Goal: Book appointment/travel/reservation

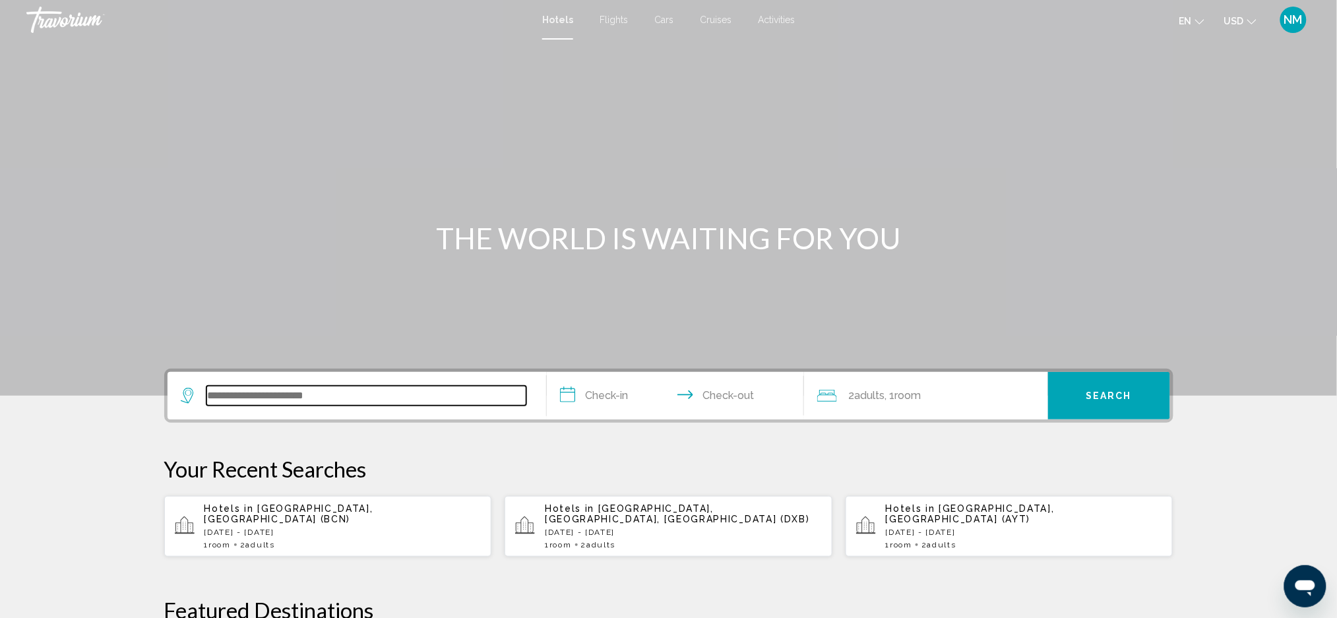
click at [268, 394] on input "Search widget" at bounding box center [366, 396] width 320 height 20
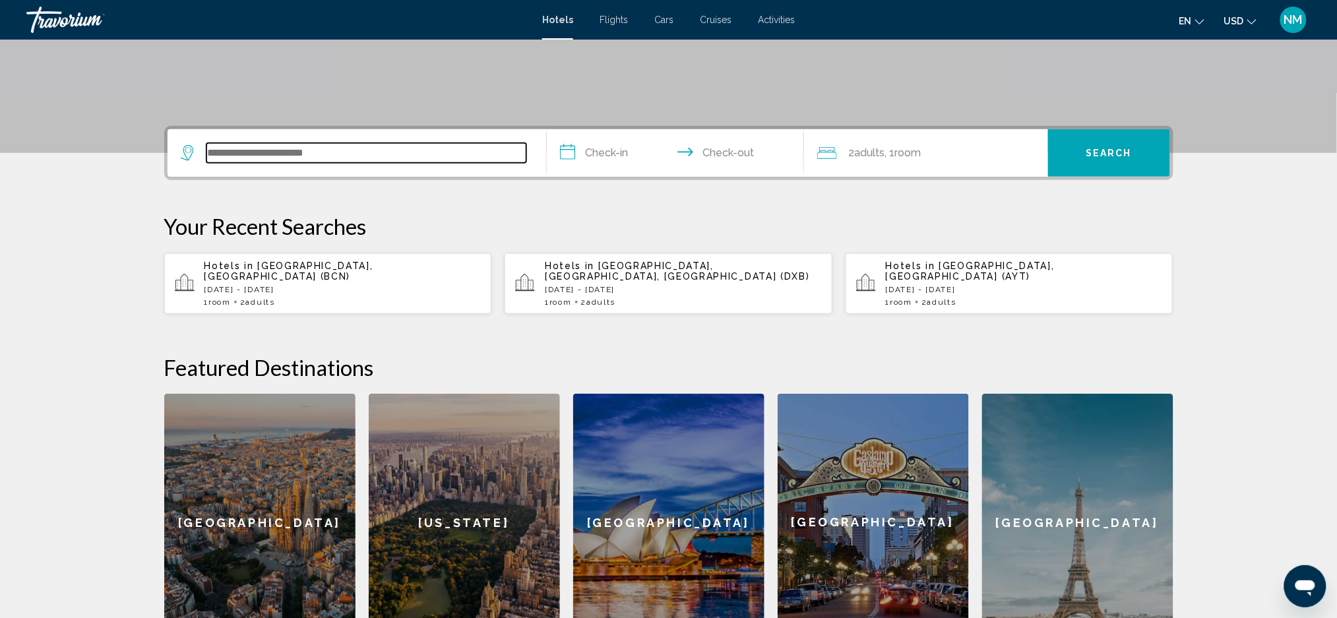
scroll to position [324, 0]
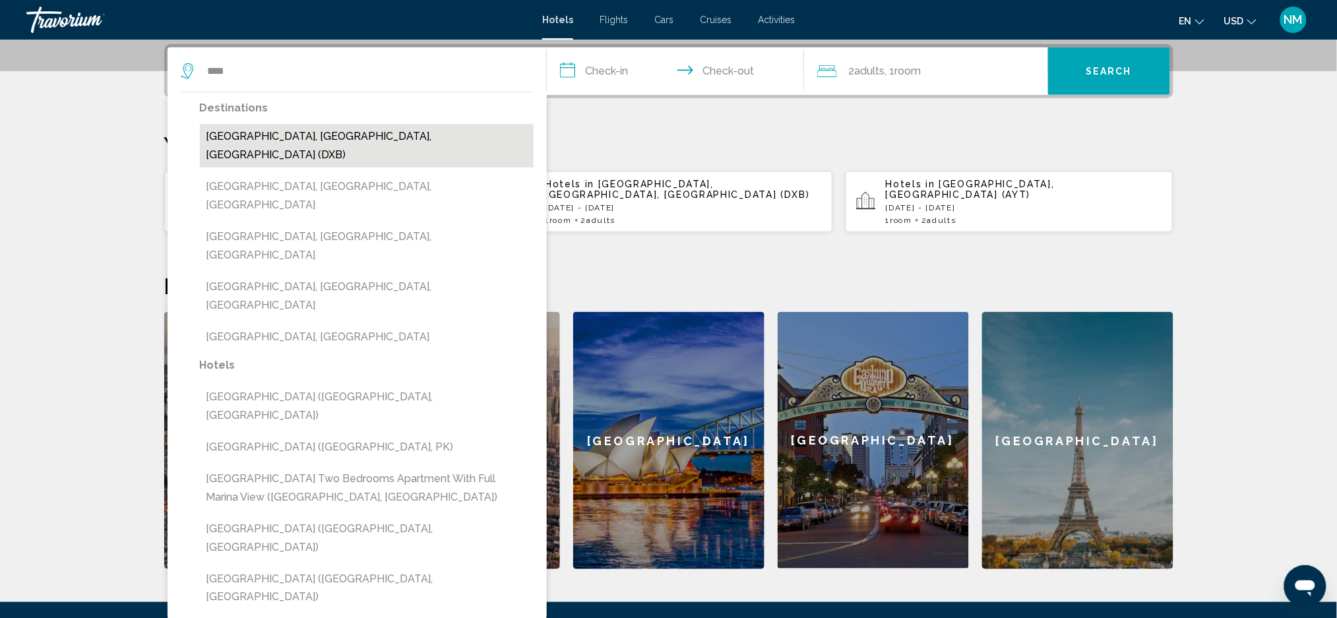
click at [241, 137] on button "[GEOGRAPHIC_DATA], [GEOGRAPHIC_DATA], [GEOGRAPHIC_DATA] (DXB)" at bounding box center [367, 146] width 334 height 44
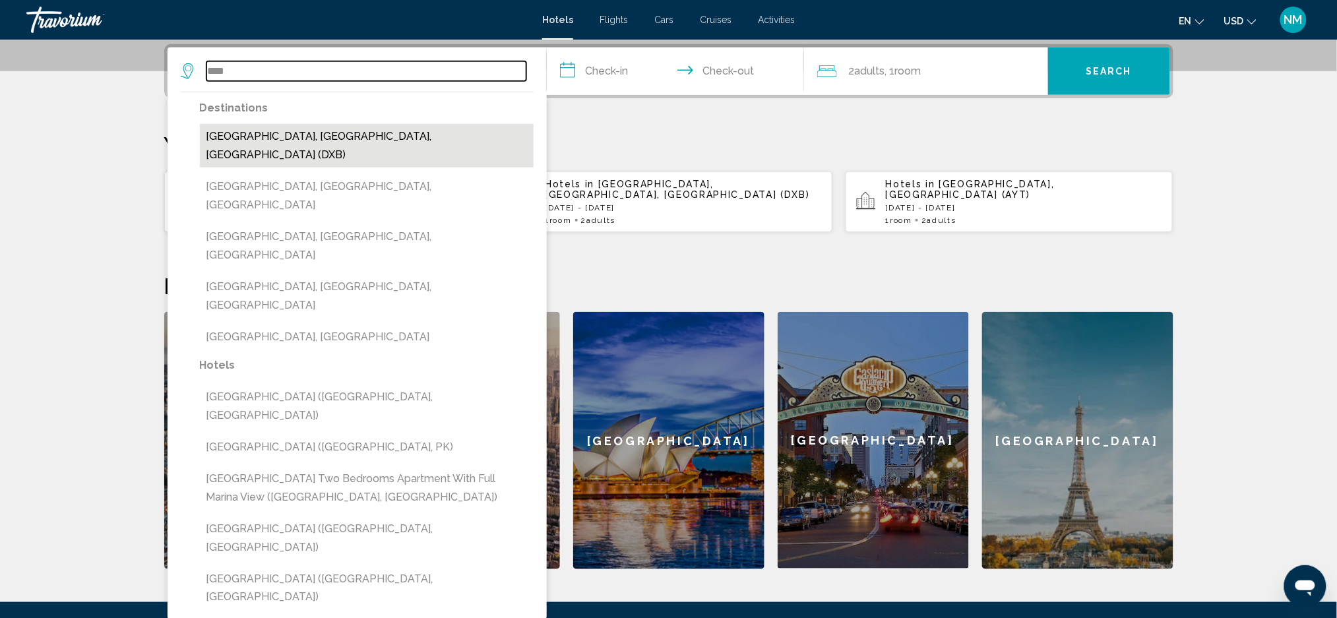
type input "**********"
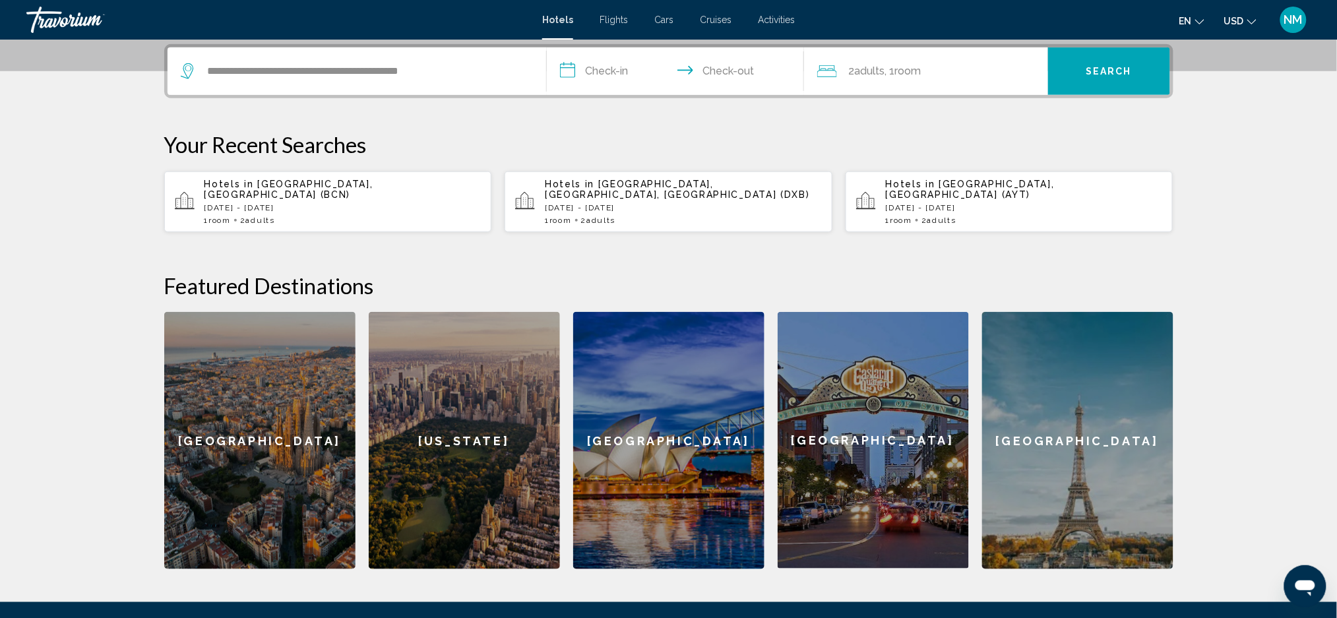
click at [620, 63] on input "**********" at bounding box center [678, 72] width 262 height 51
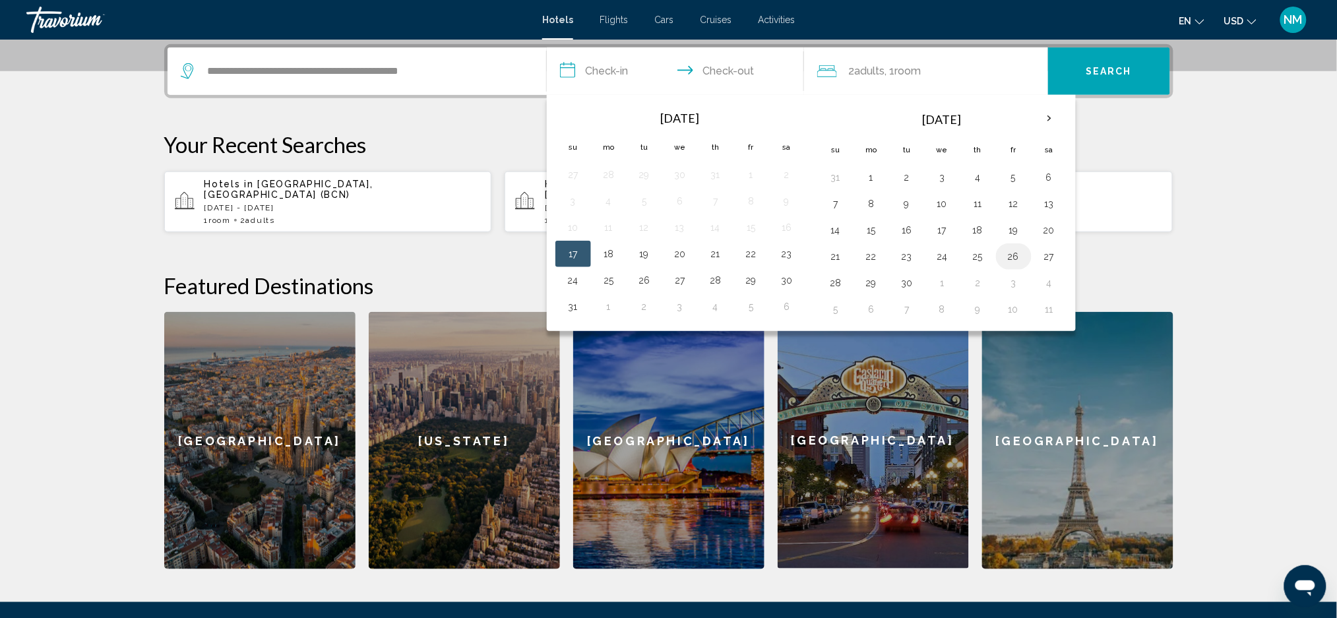
click at [1010, 260] on button "26" at bounding box center [1013, 256] width 21 height 18
click at [1047, 261] on button "27" at bounding box center [1049, 256] width 21 height 18
type input "**********"
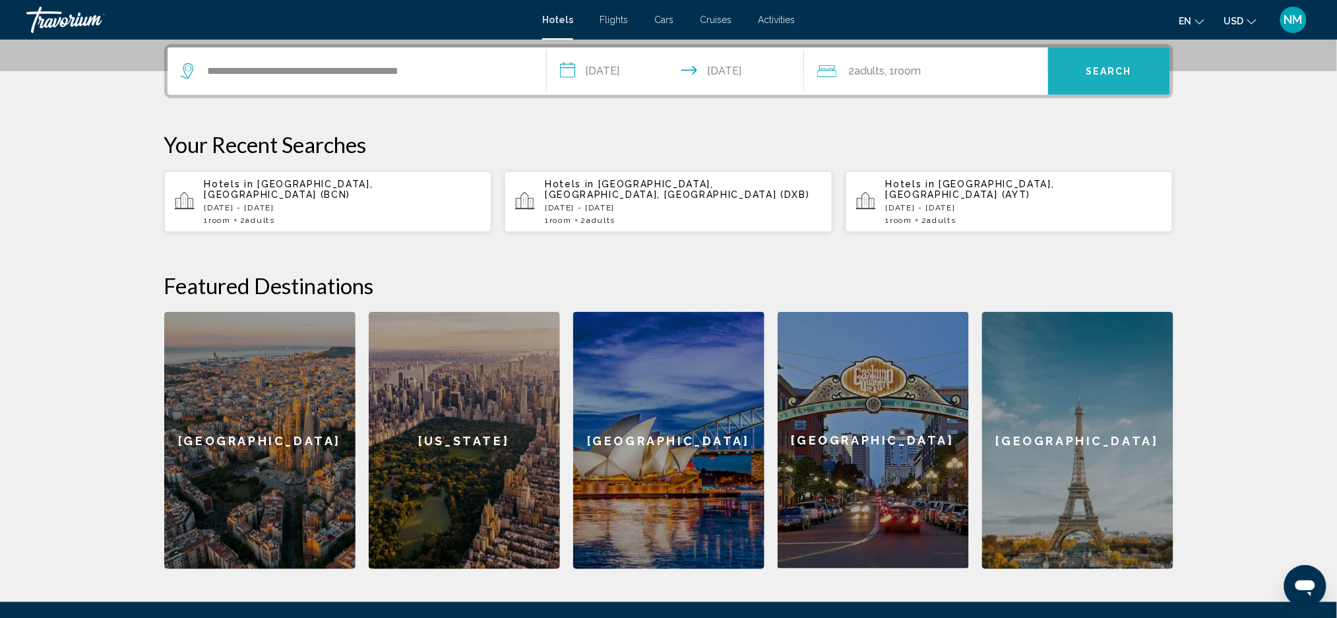
click at [1070, 73] on button "Search" at bounding box center [1109, 70] width 122 height 47
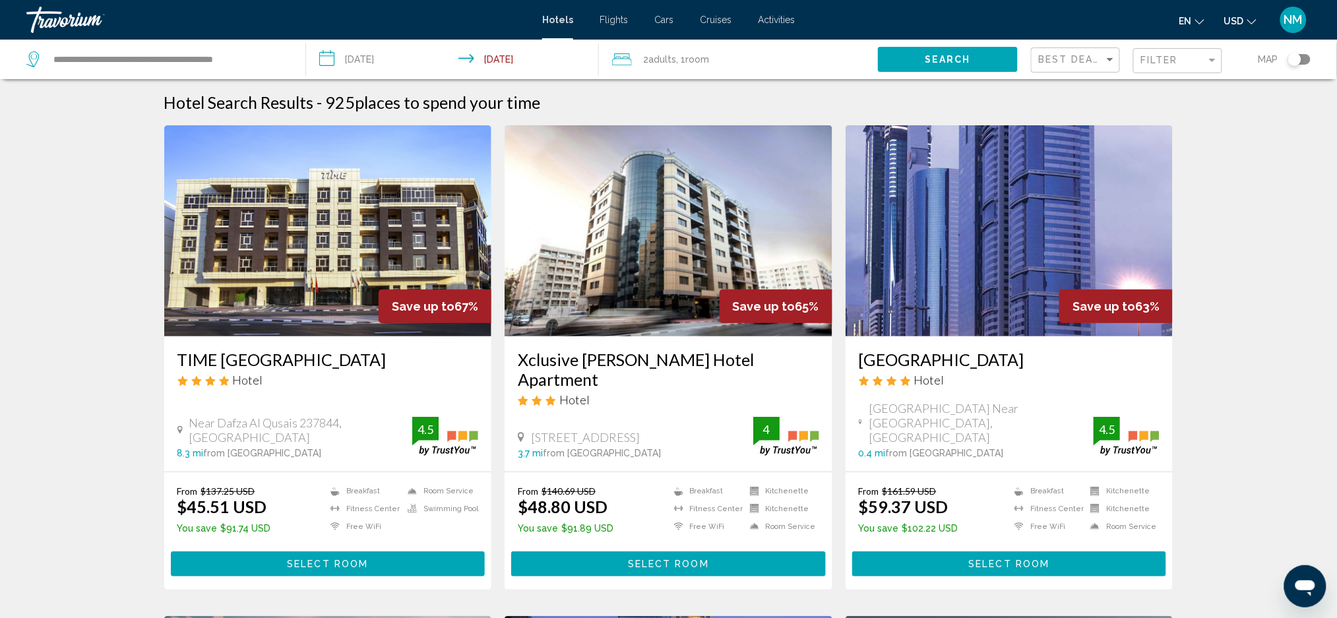
click at [1140, 64] on mat-form-field "Filter" at bounding box center [1177, 61] width 89 height 26
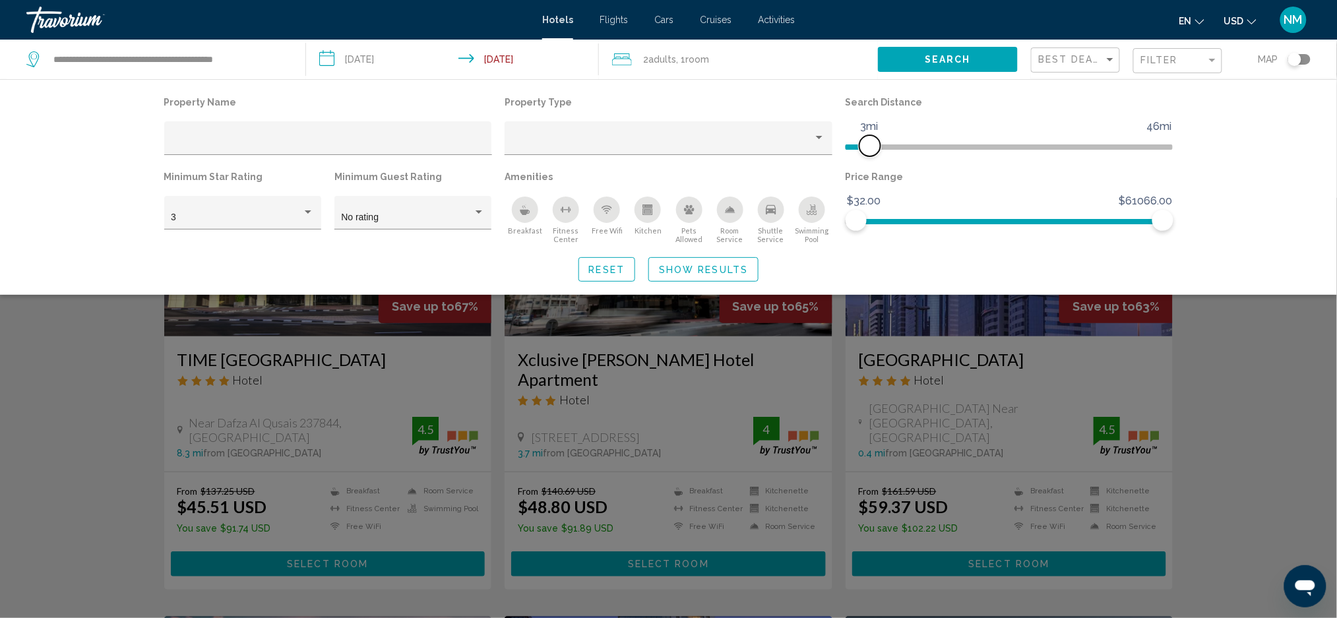
click at [870, 146] on span "Hotel Filters" at bounding box center [858, 146] width 24 height 5
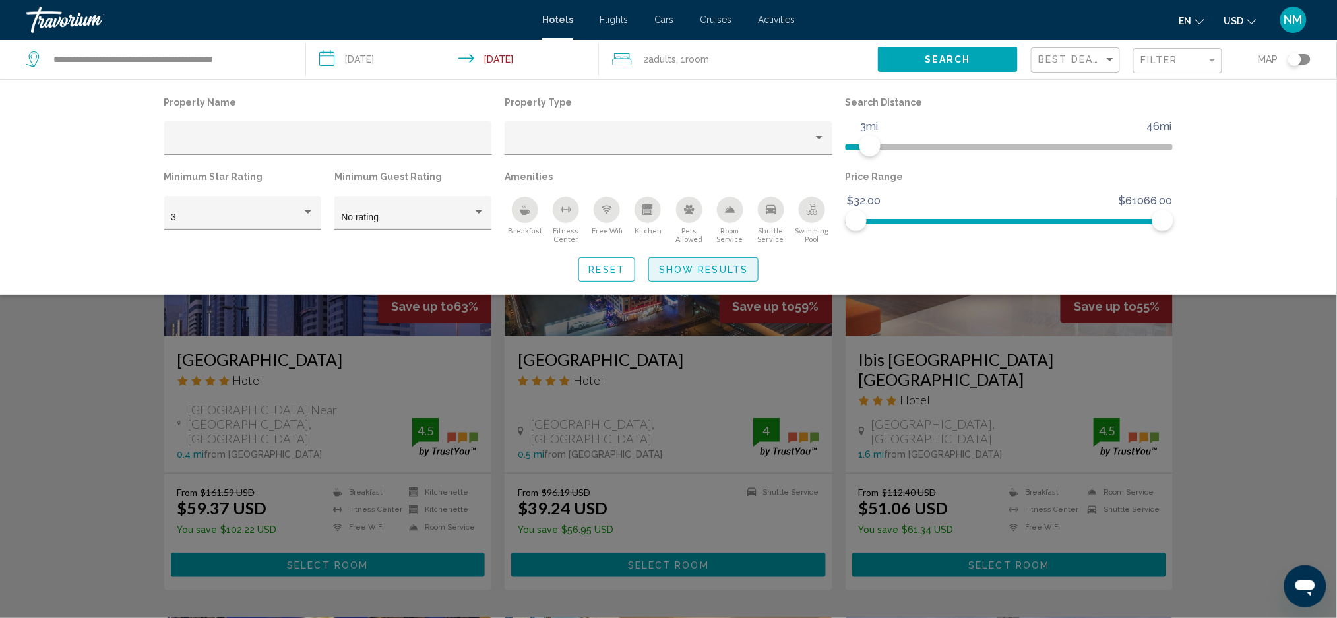
click at [716, 267] on span "Show Results" at bounding box center [703, 269] width 89 height 11
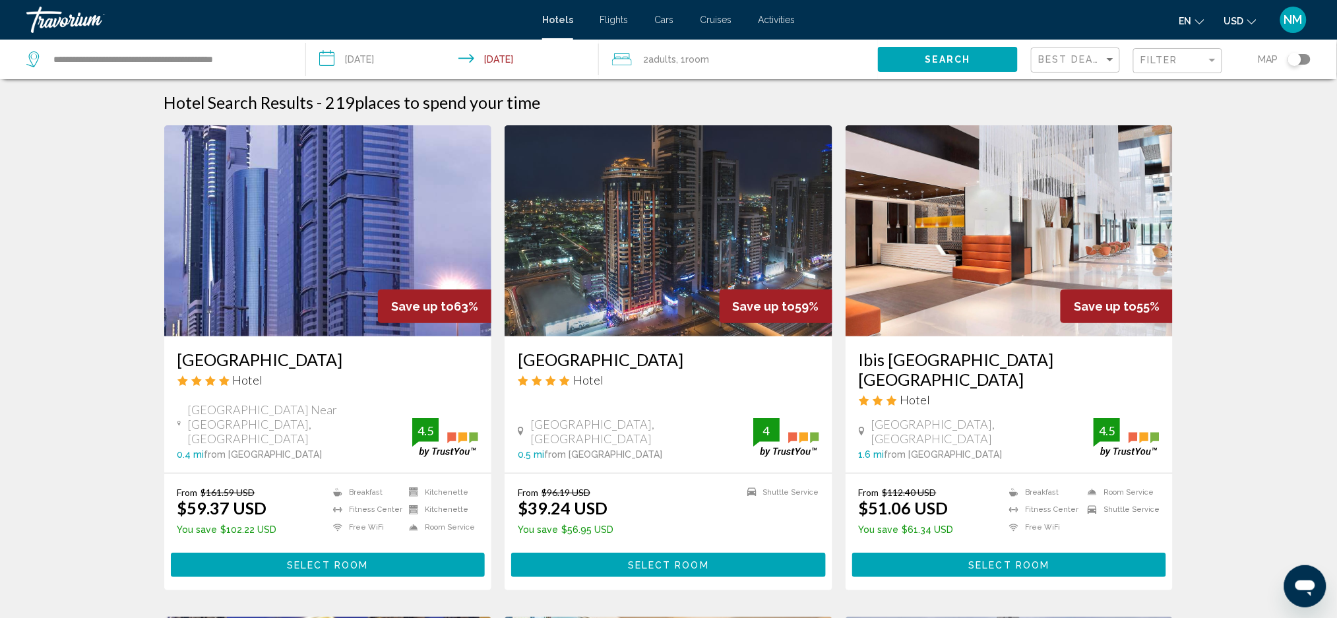
click at [660, 20] on span "Cars" at bounding box center [663, 20] width 19 height 11
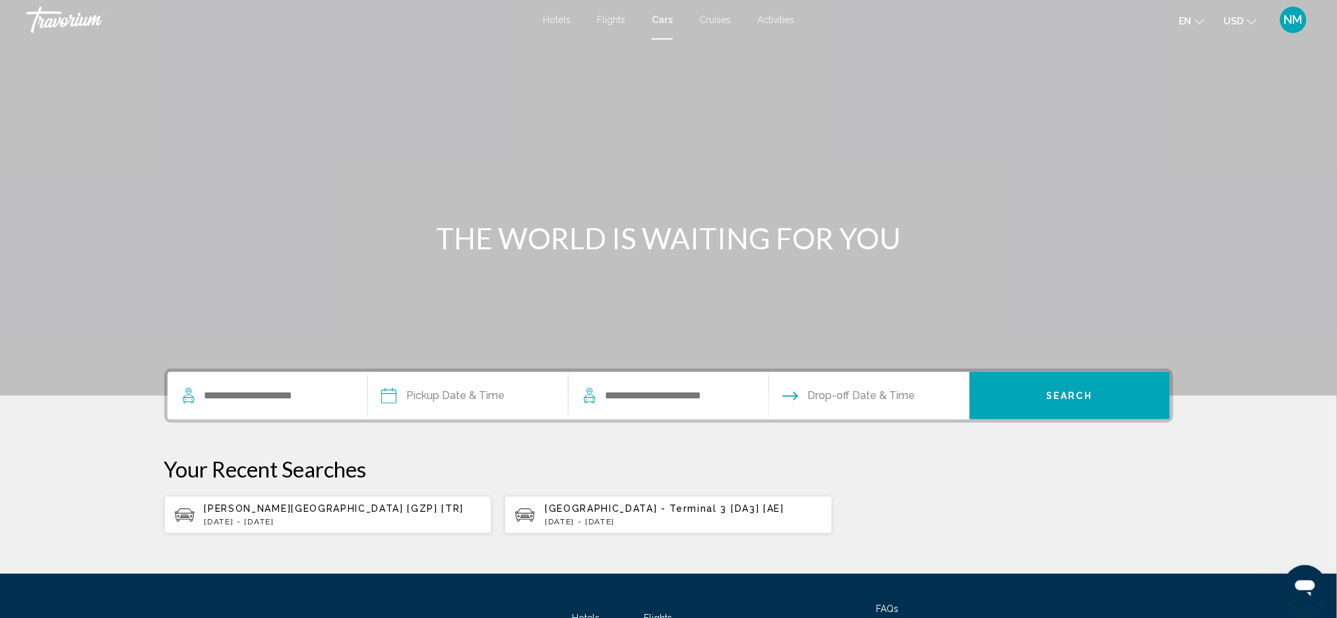
click at [711, 19] on span "Cruises" at bounding box center [715, 20] width 32 height 11
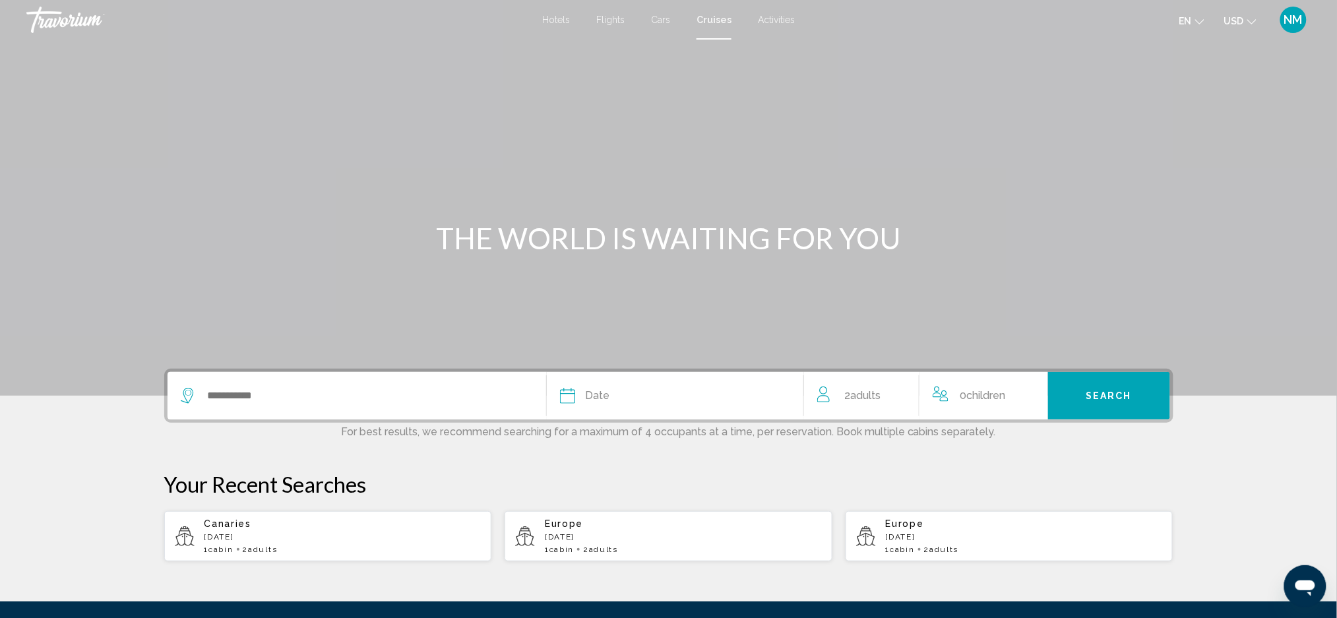
click at [771, 21] on span "Activities" at bounding box center [776, 20] width 37 height 11
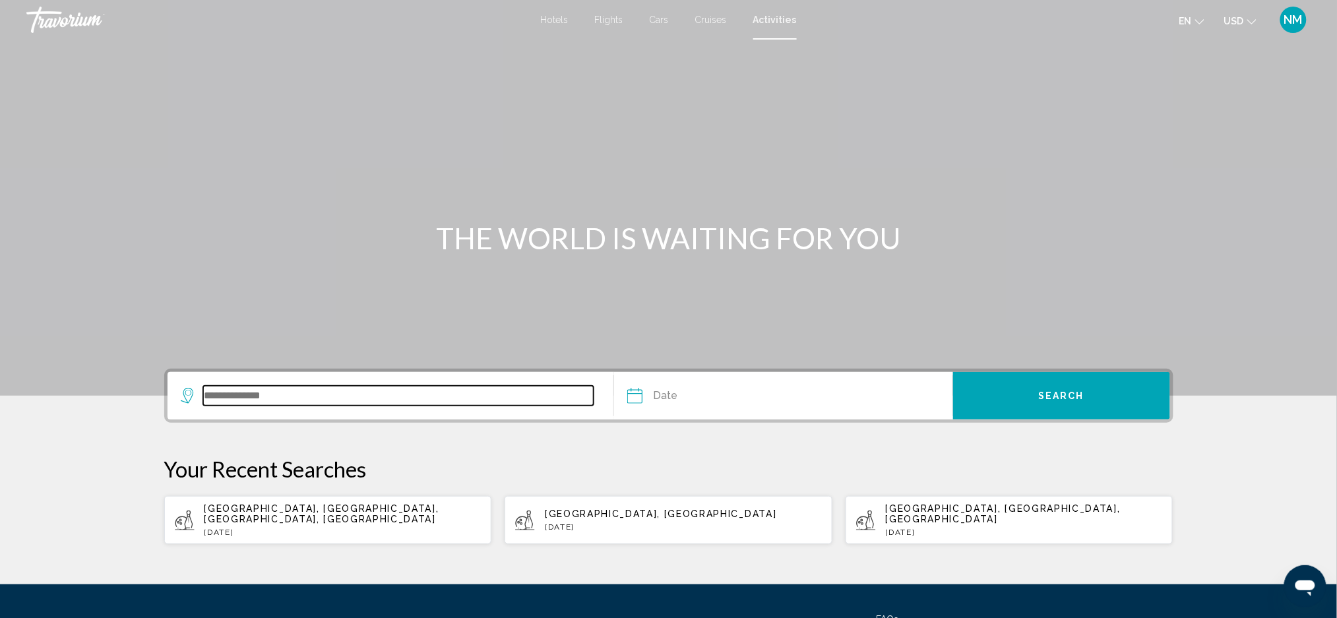
click at [273, 388] on input "Search widget" at bounding box center [398, 396] width 391 height 20
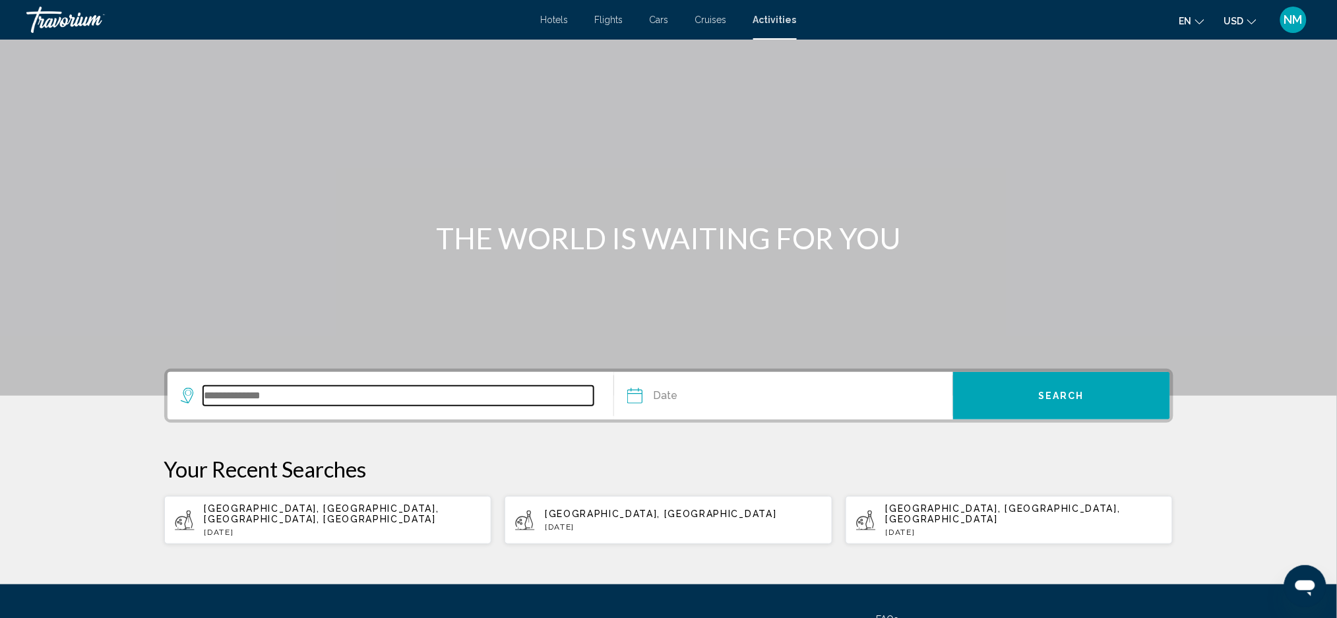
scroll to position [116, 0]
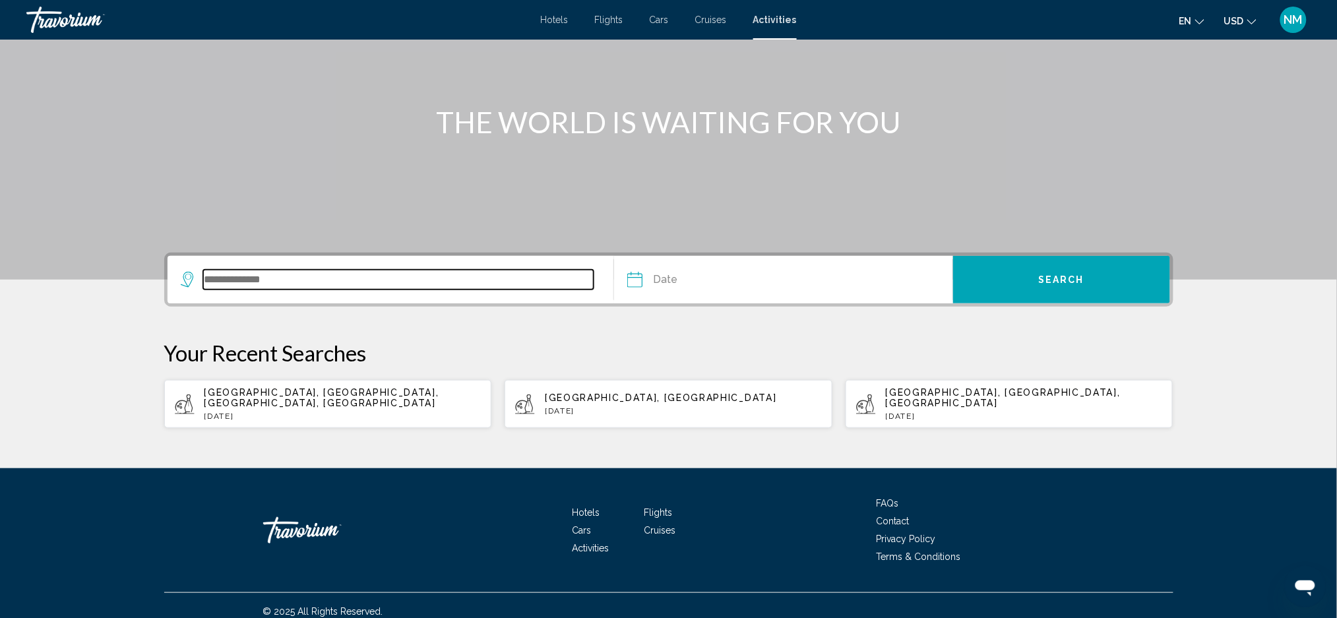
click at [259, 278] on input "Search widget" at bounding box center [398, 280] width 391 height 20
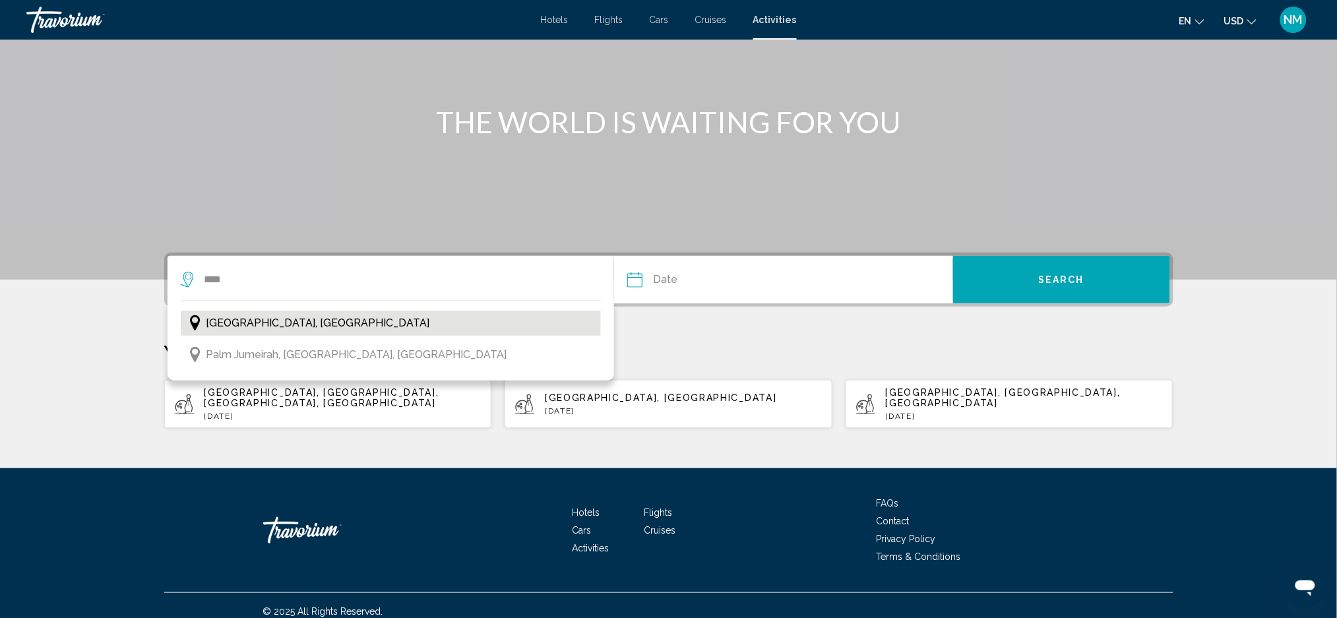
click at [222, 334] on button "[GEOGRAPHIC_DATA], [GEOGRAPHIC_DATA]" at bounding box center [391, 323] width 421 height 25
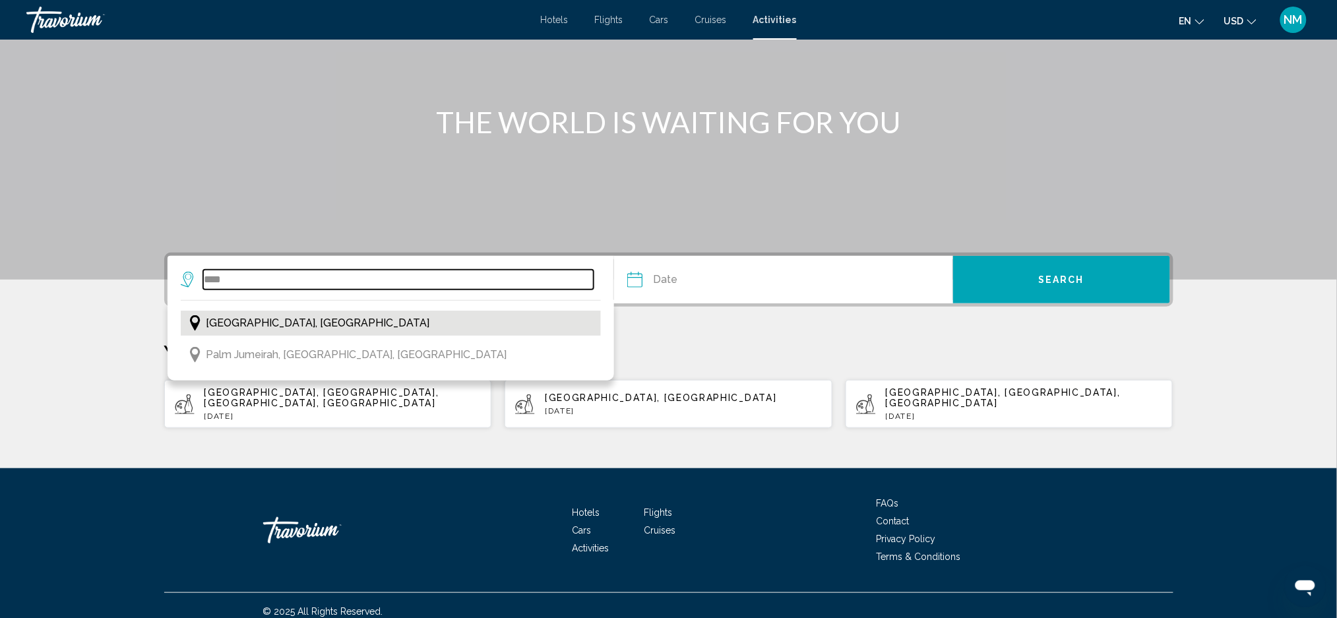
type input "**********"
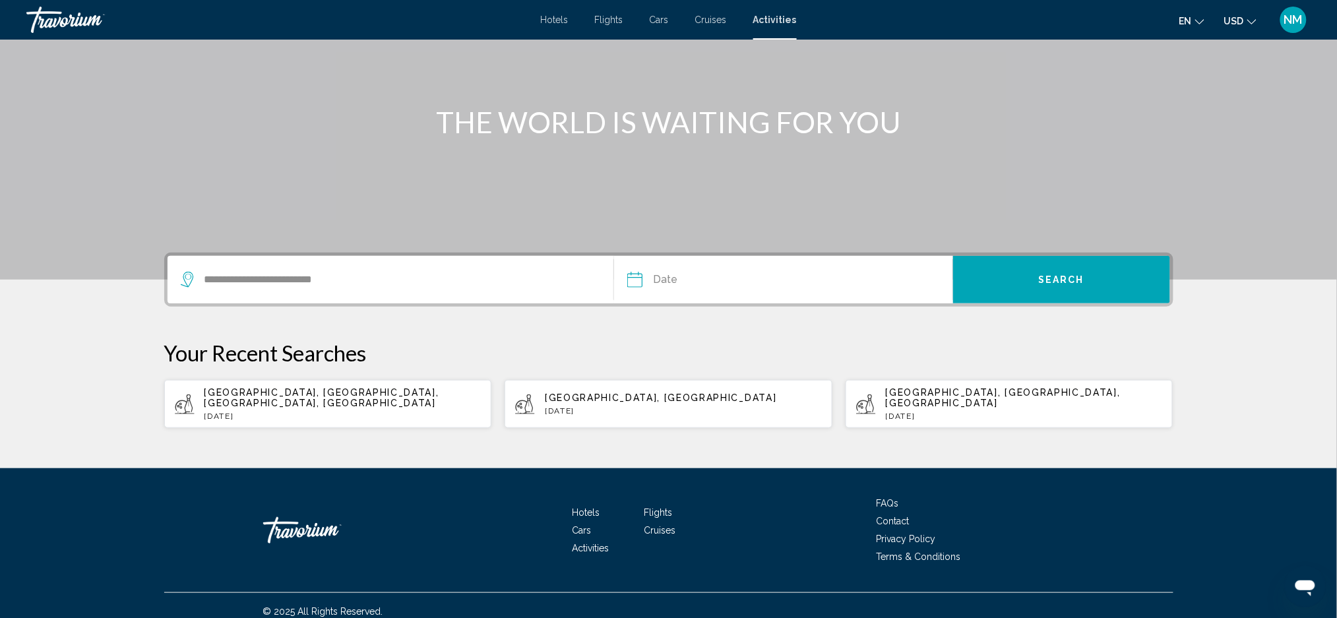
click at [674, 280] on input "Date" at bounding box center [708, 281] width 168 height 51
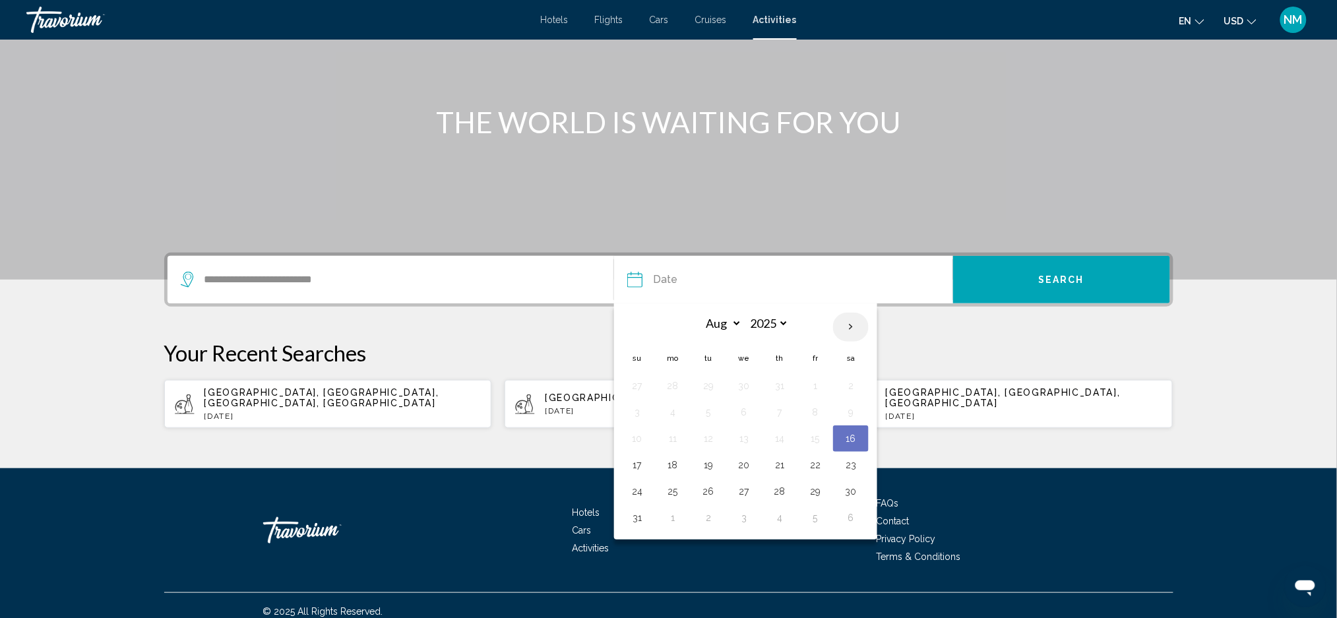
click at [842, 324] on th "Next month" at bounding box center [851, 327] width 36 height 29
select select "*"
click at [816, 464] on button "26" at bounding box center [815, 465] width 21 height 18
type input "**********"
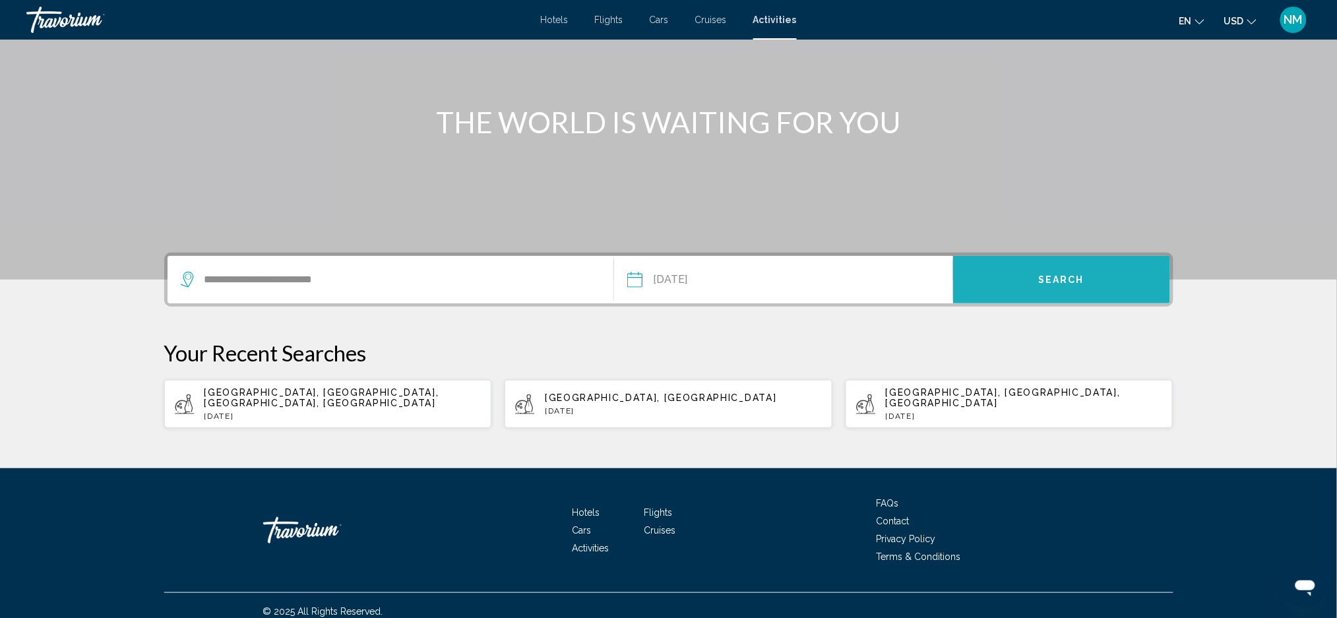
click at [1013, 281] on button "Search" at bounding box center [1061, 279] width 217 height 47
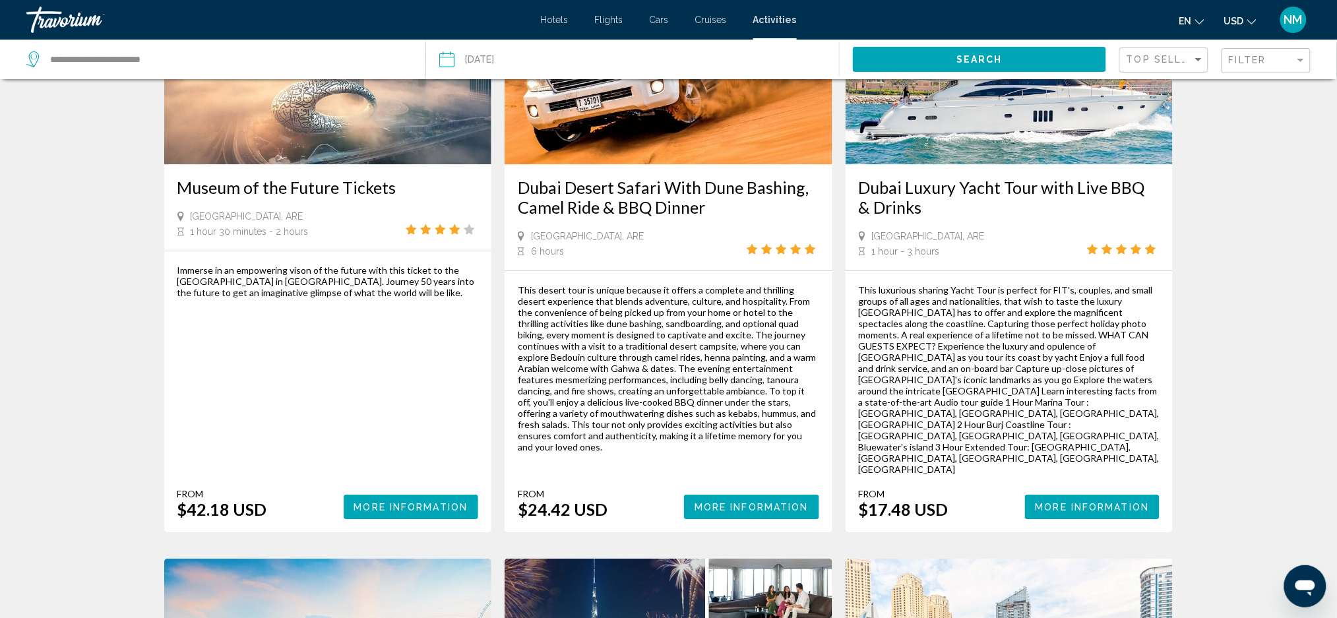
scroll to position [1345, 0]
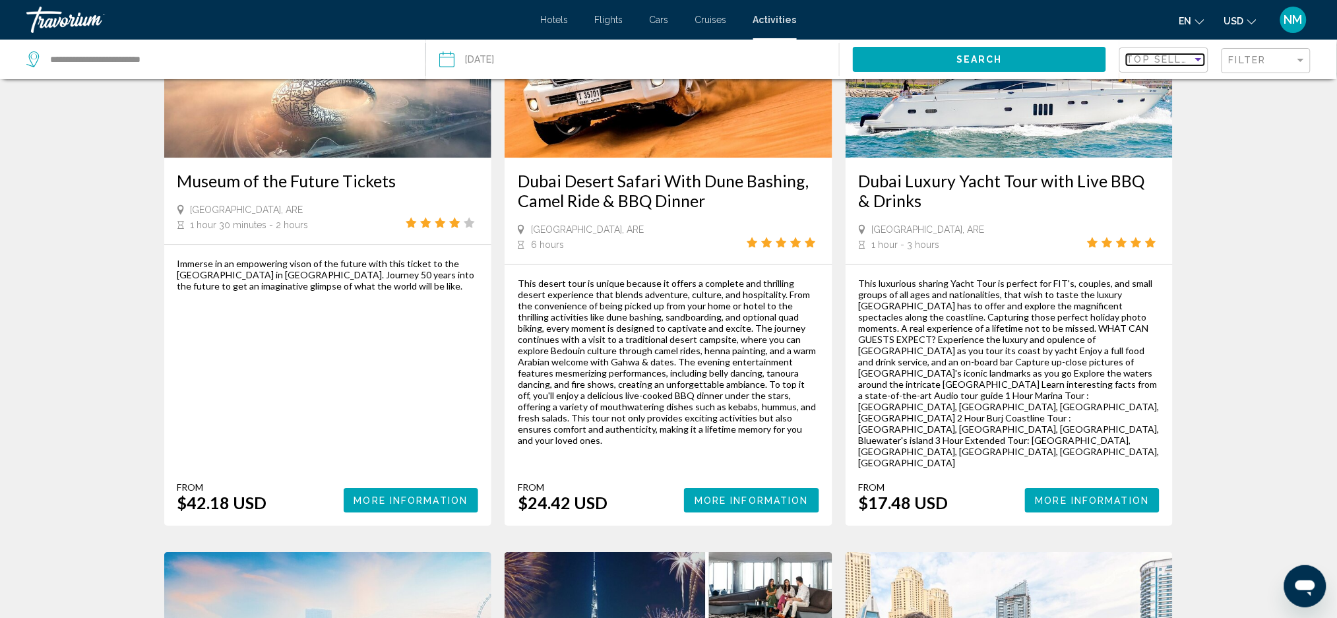
click at [1196, 61] on div "Sort by" at bounding box center [1198, 59] width 12 height 11
click at [1281, 64] on div at bounding box center [668, 309] width 1337 height 618
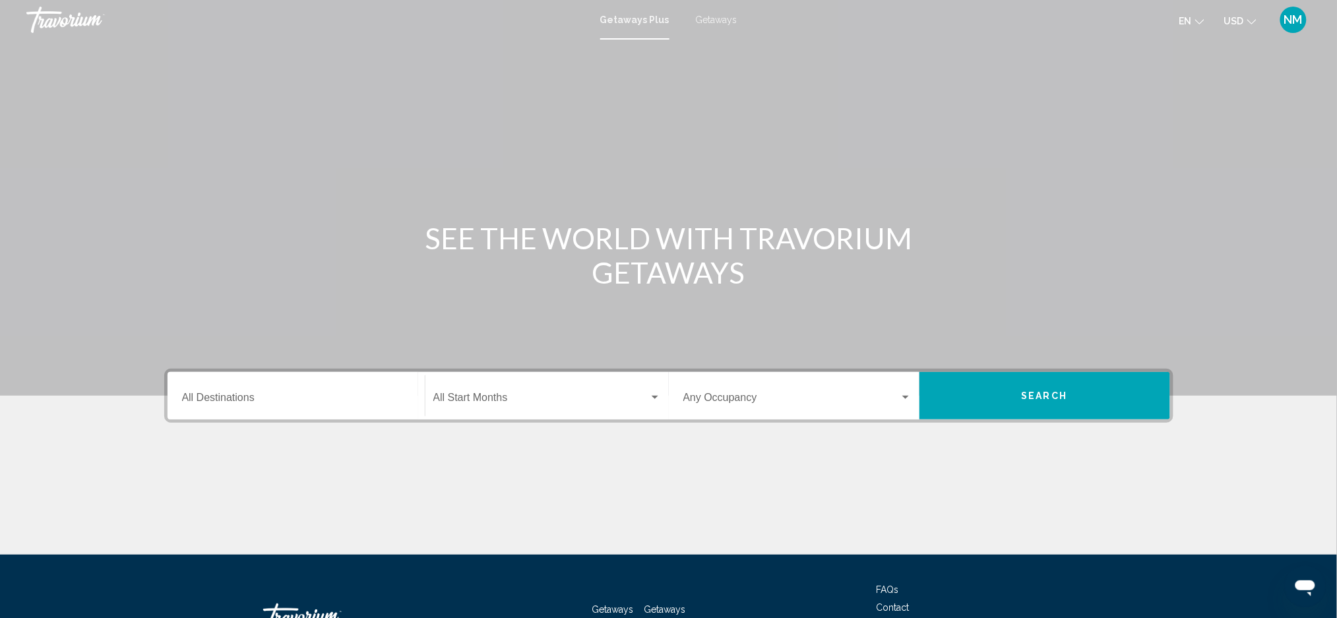
click at [709, 20] on span "Getaways" at bounding box center [717, 20] width 42 height 11
click at [254, 396] on input "Destination All Destinations" at bounding box center [296, 400] width 228 height 12
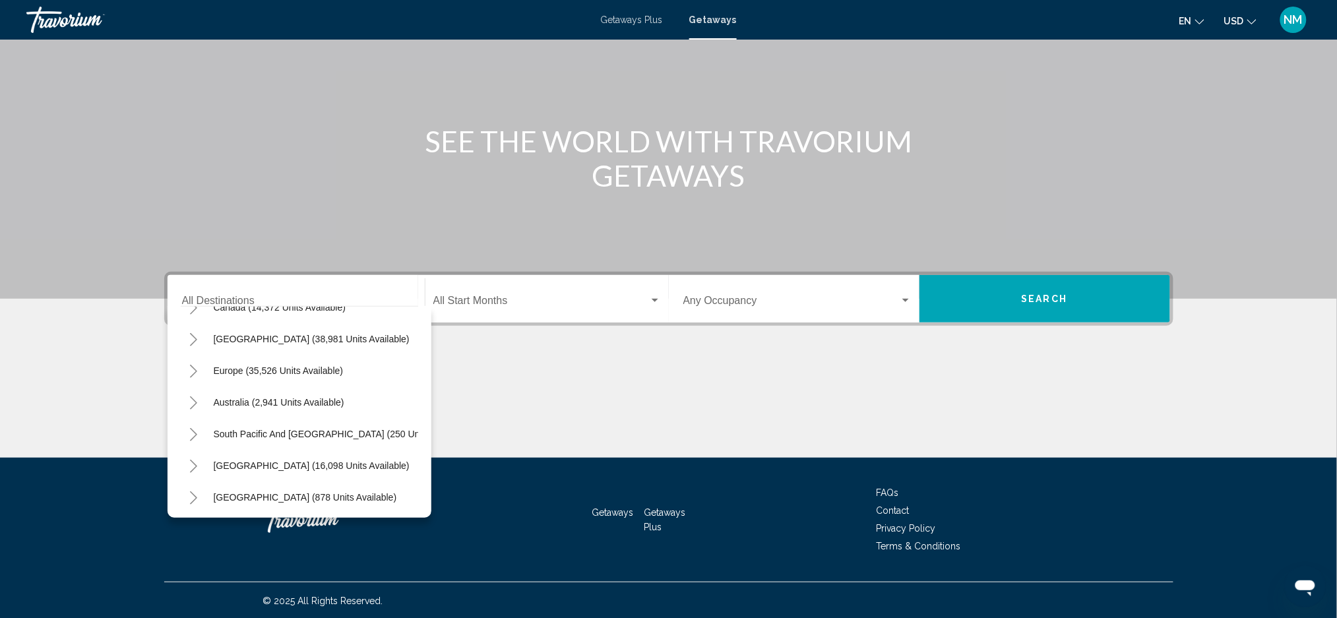
scroll to position [46, 0]
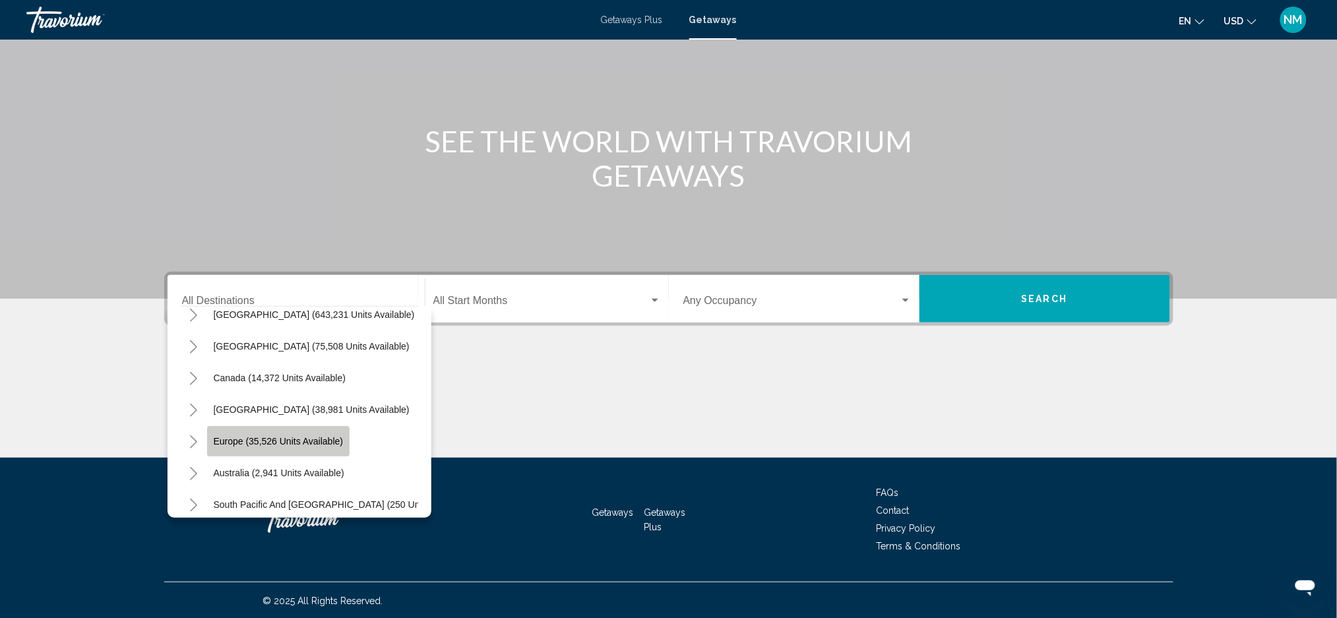
click at [270, 439] on span "Europe (35,526 units available)" at bounding box center [279, 441] width 130 height 11
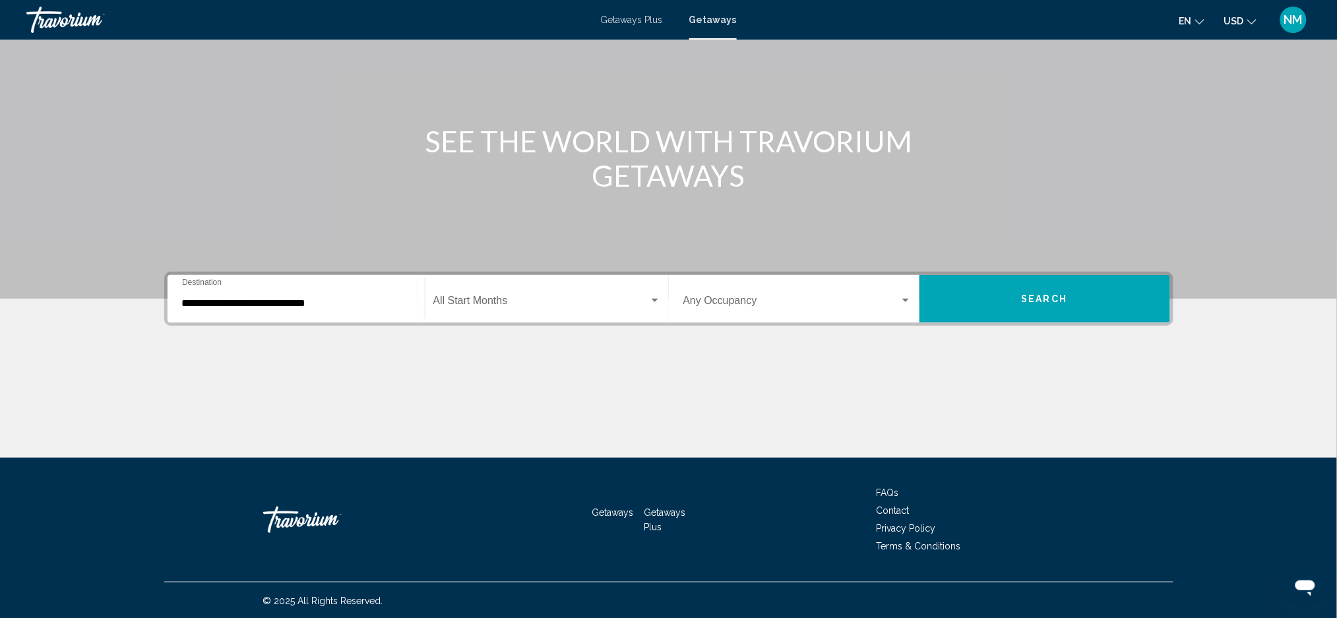
click at [216, 309] on div "**********" at bounding box center [296, 299] width 228 height 42
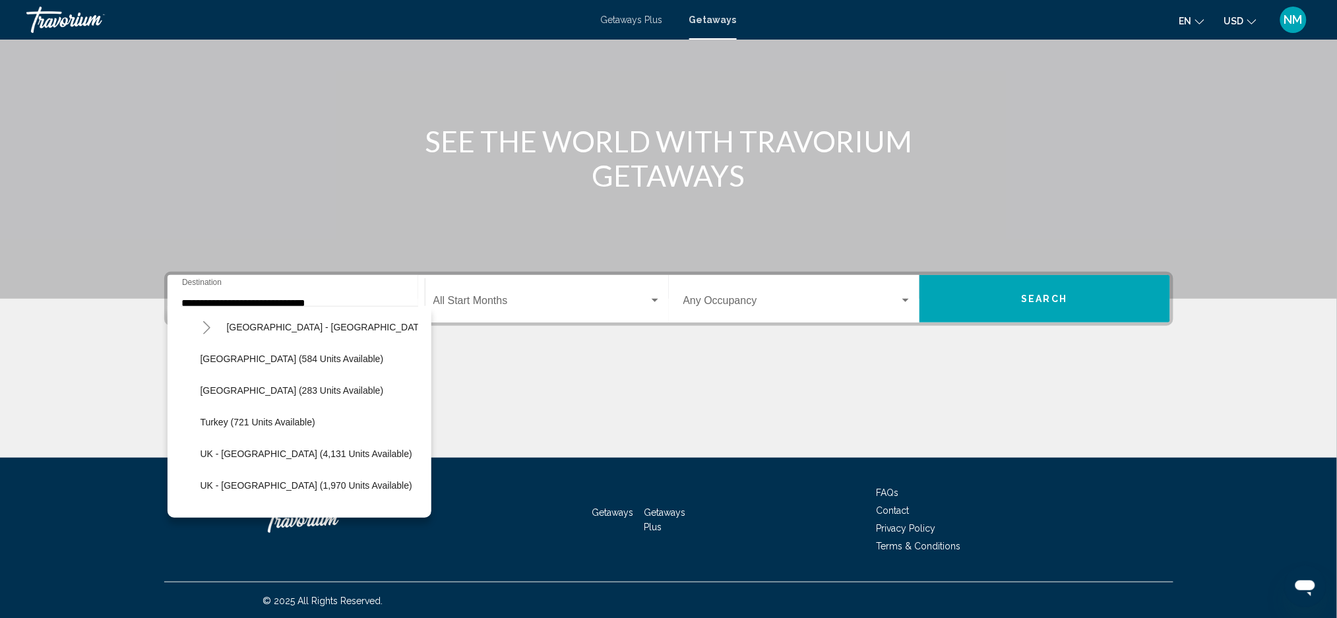
scroll to position [720, 0]
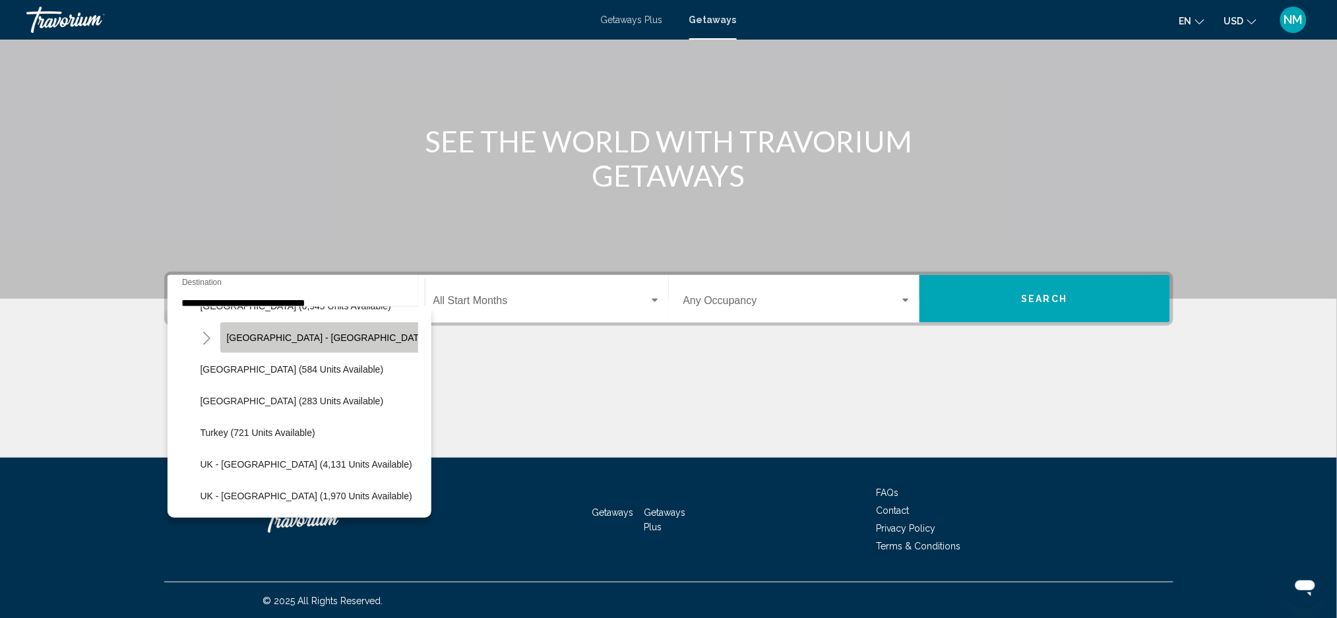
click at [386, 342] on button "Spain - Canary Islands (2,509 units available)" at bounding box center [374, 338] width 309 height 30
type input "**********"
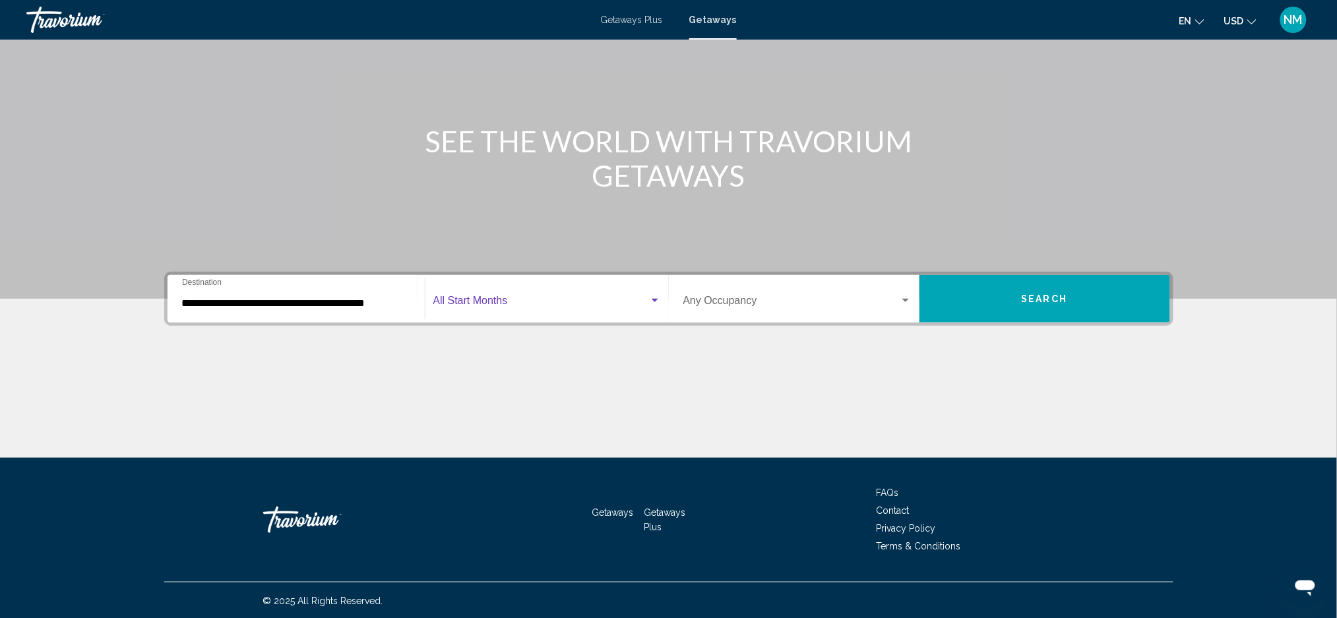
click at [454, 302] on span "Search widget" at bounding box center [541, 303] width 216 height 12
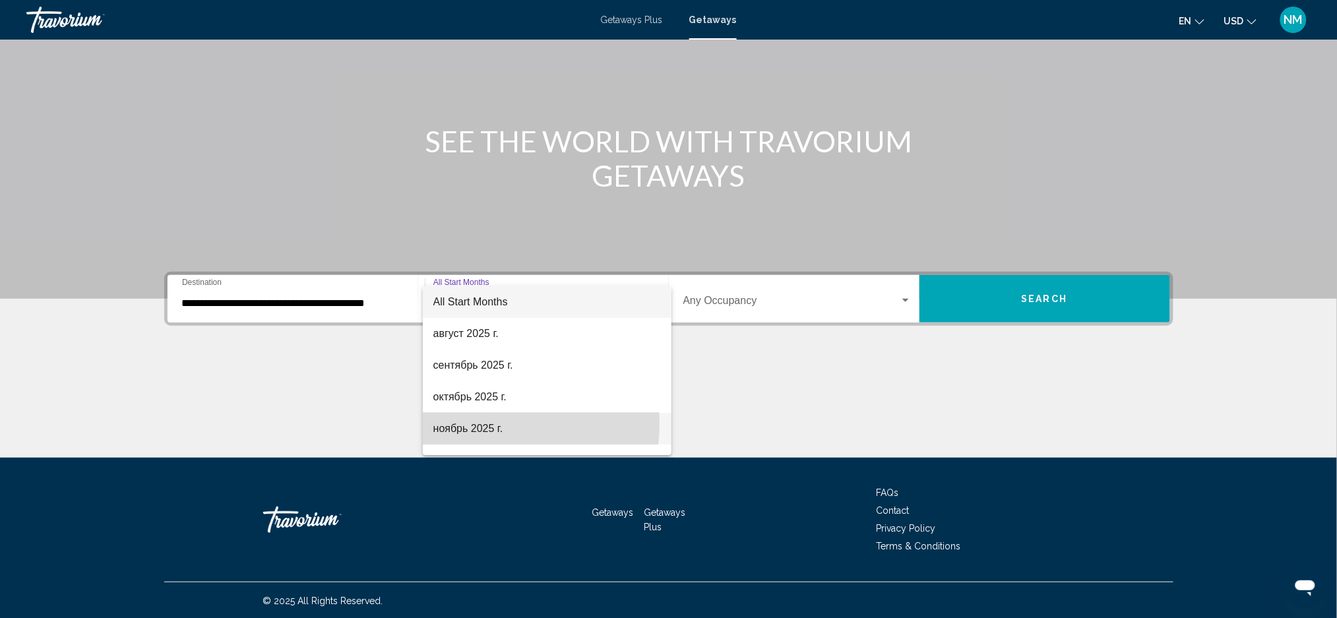
click at [487, 423] on span "ноябрь 2025 г." at bounding box center [547, 429] width 228 height 32
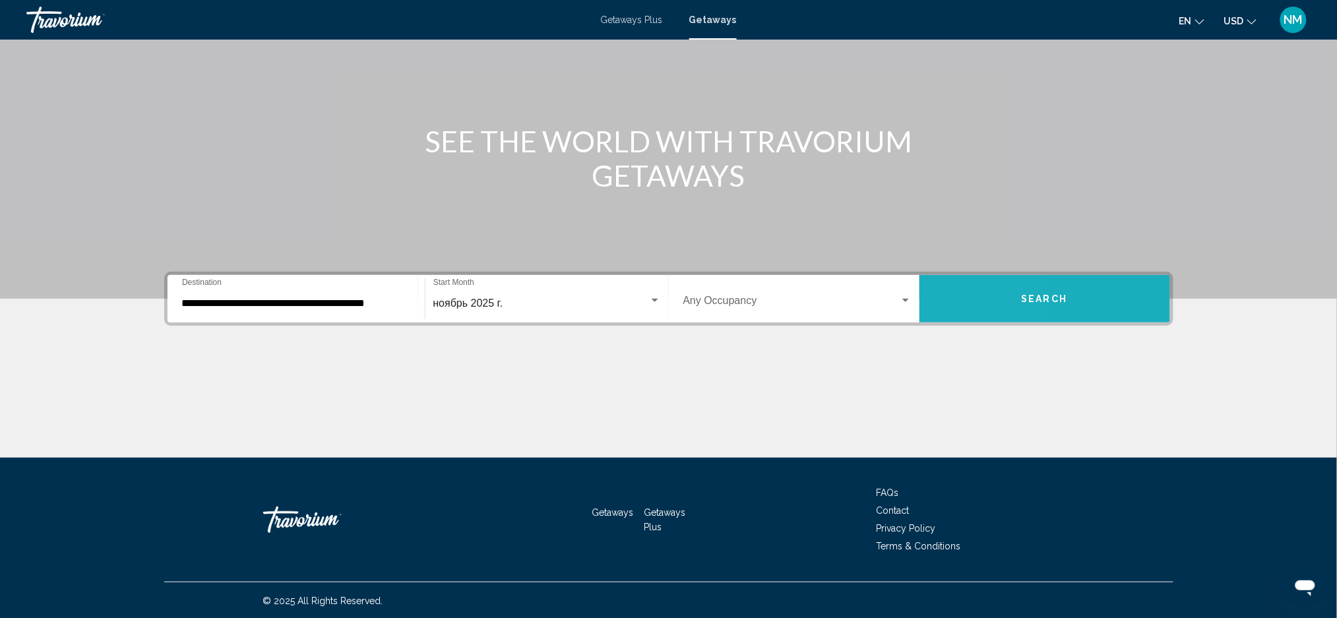
click at [940, 299] on button "Search" at bounding box center [1044, 298] width 251 height 47
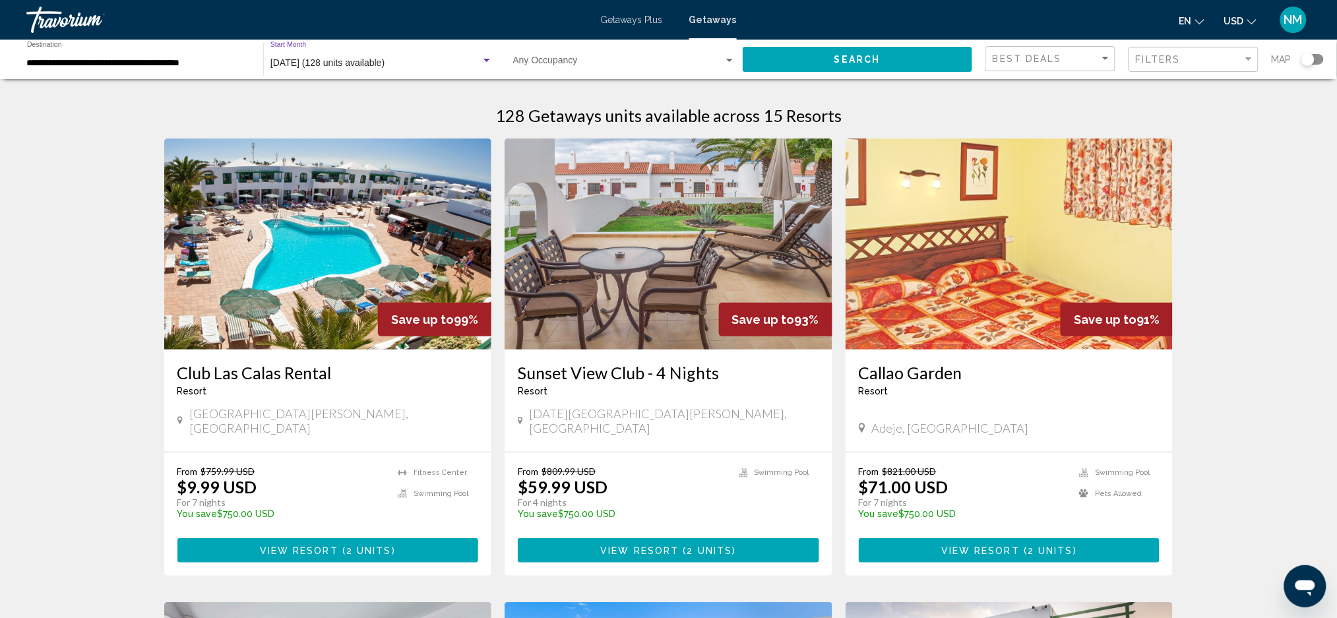
click at [483, 65] on div "Search widget" at bounding box center [487, 60] width 12 height 11
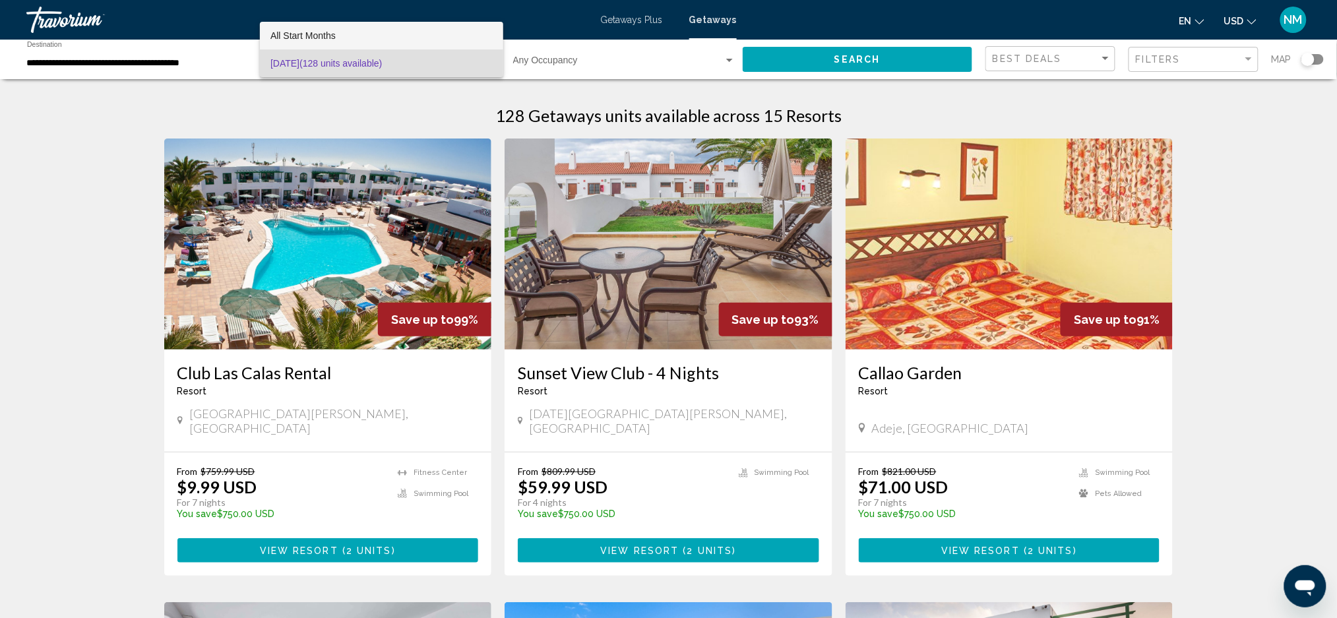
click at [286, 32] on span "All Start Months" at bounding box center [302, 35] width 65 height 11
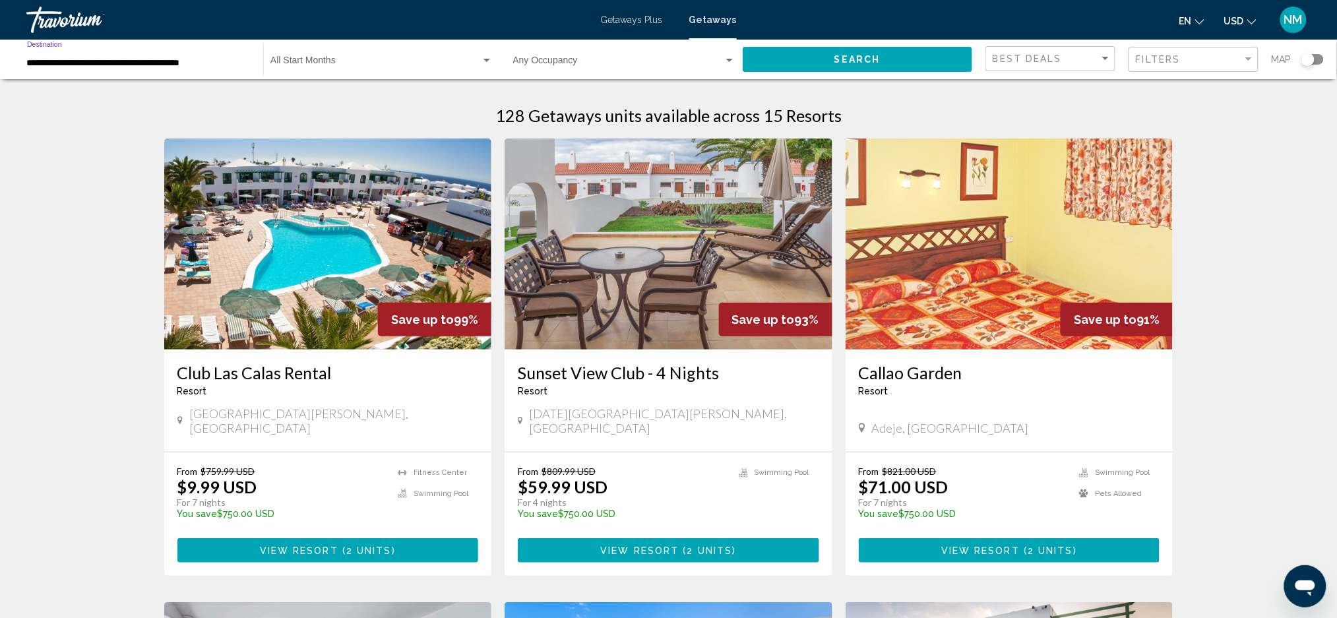
click at [218, 63] on input "**********" at bounding box center [138, 63] width 223 height 11
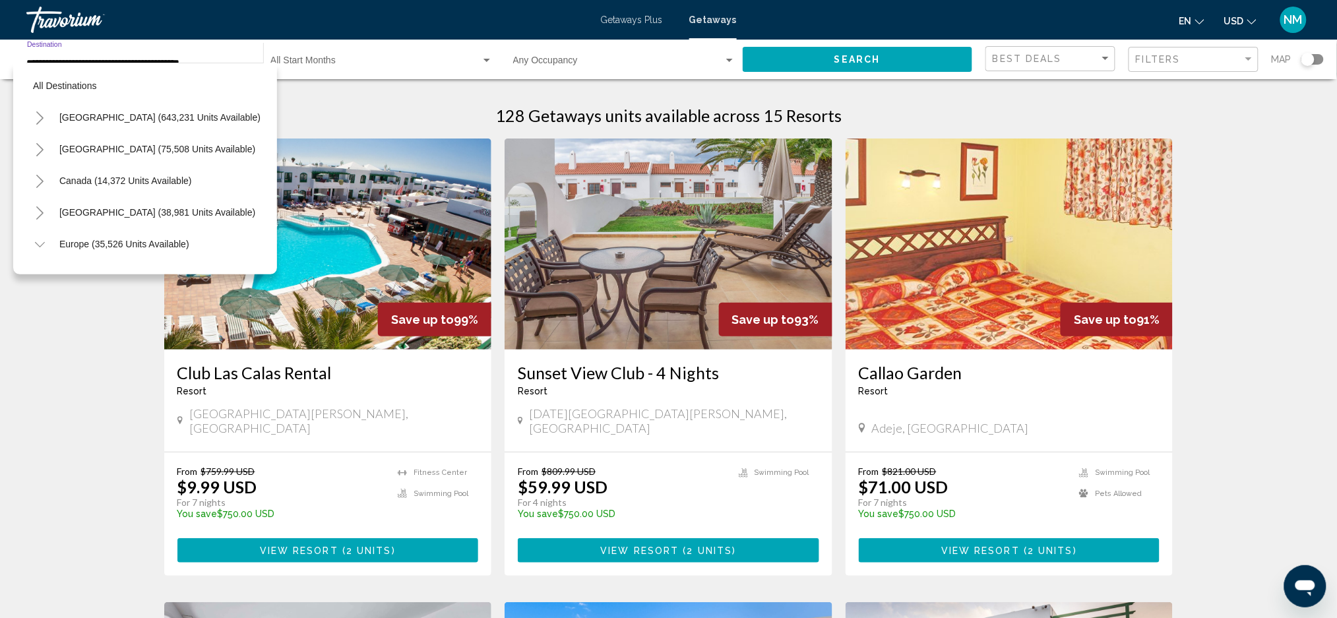
scroll to position [655, 16]
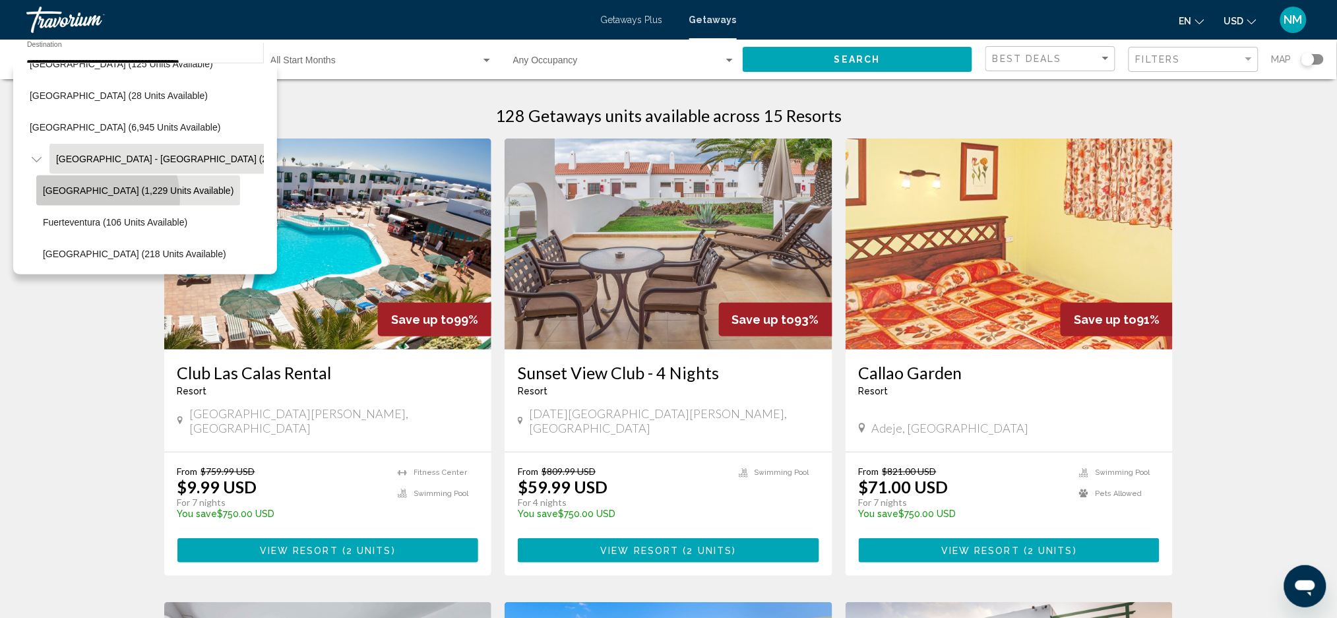
click at [95, 199] on button "Tenerife (1,229 units available)" at bounding box center [138, 190] width 204 height 30
type input "**********"
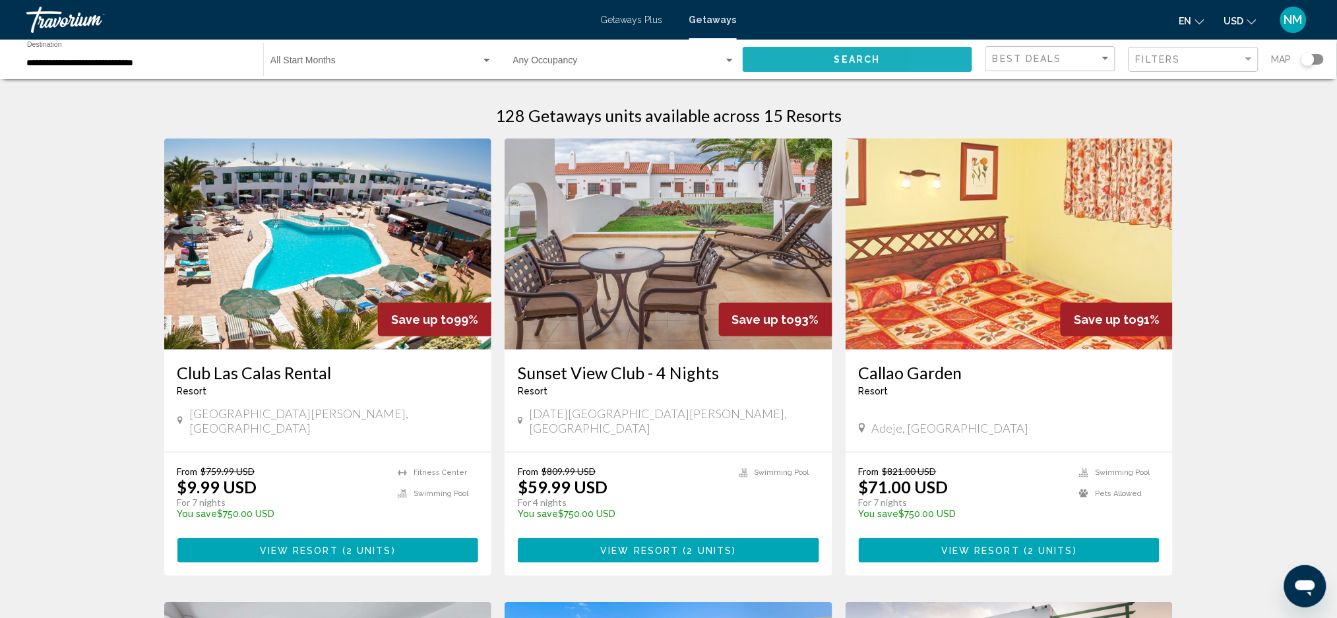
click at [946, 51] on button "Search" at bounding box center [858, 59] width 230 height 24
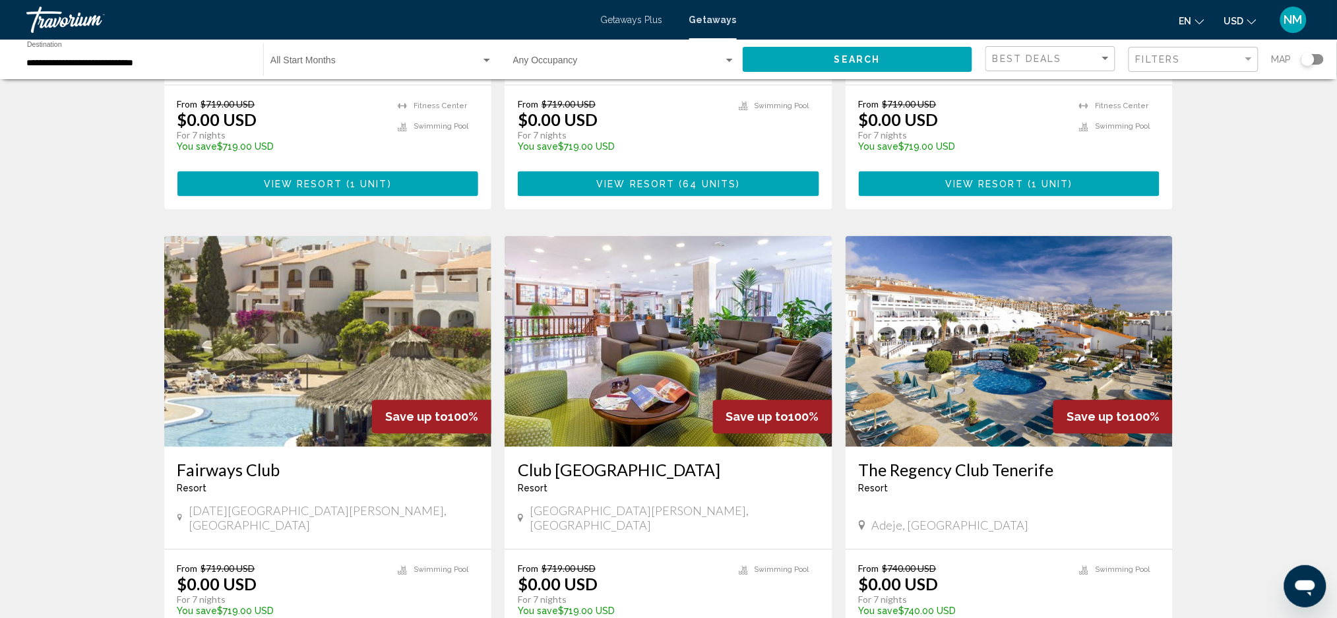
scroll to position [838, 0]
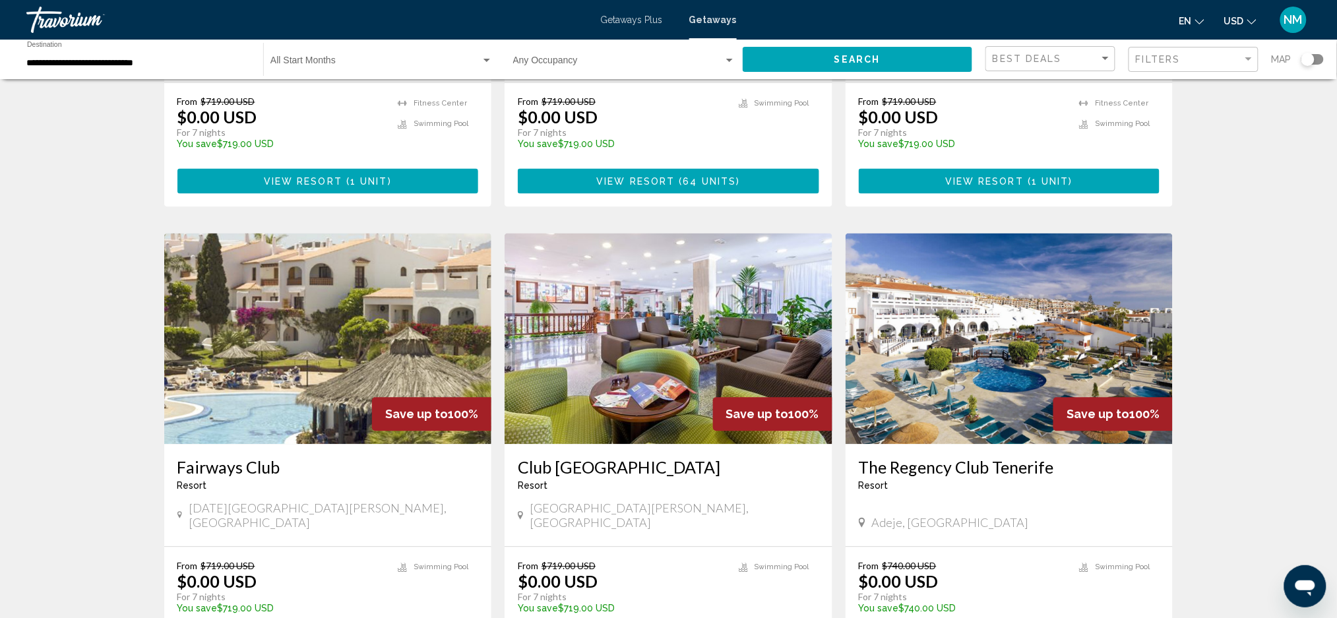
click at [1006, 320] on img "Main content" at bounding box center [1010, 338] width 328 height 211
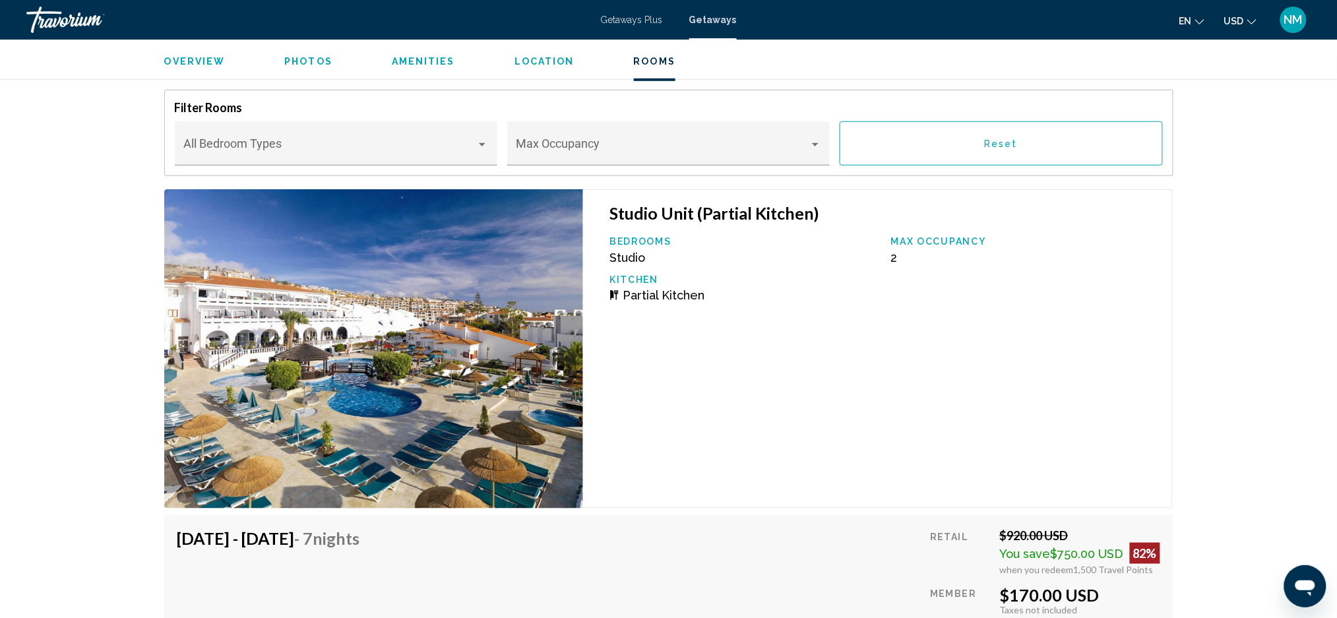
scroll to position [2128, 0]
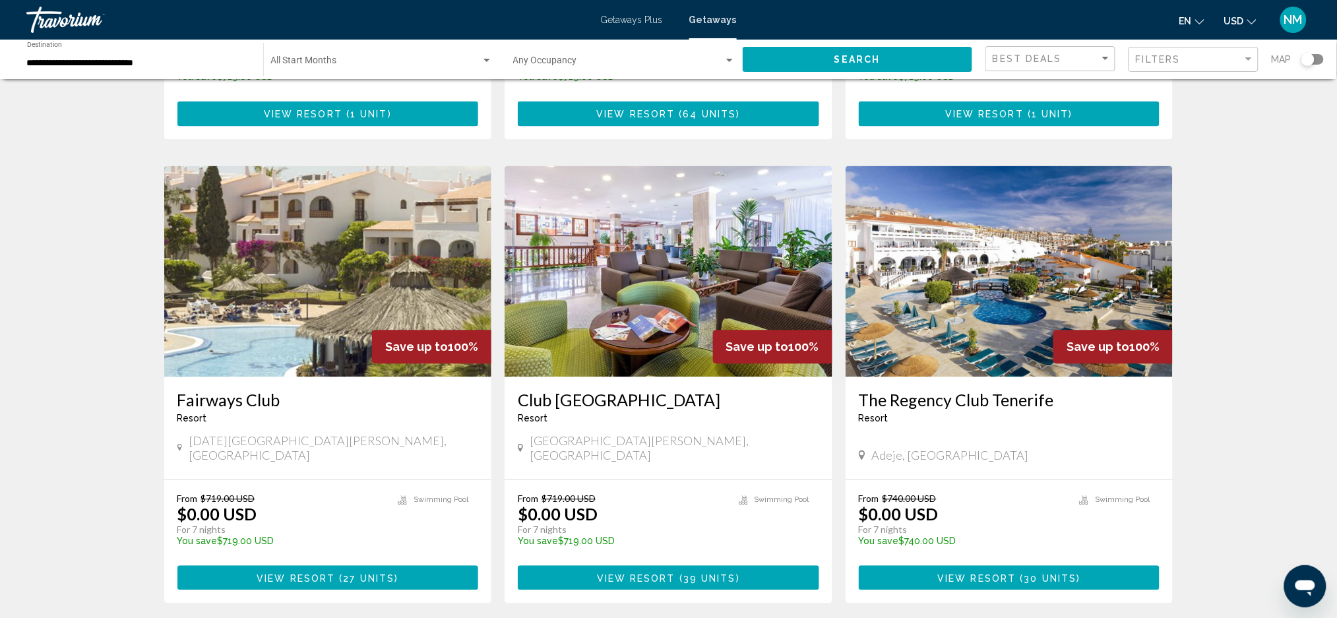
scroll to position [903, 0]
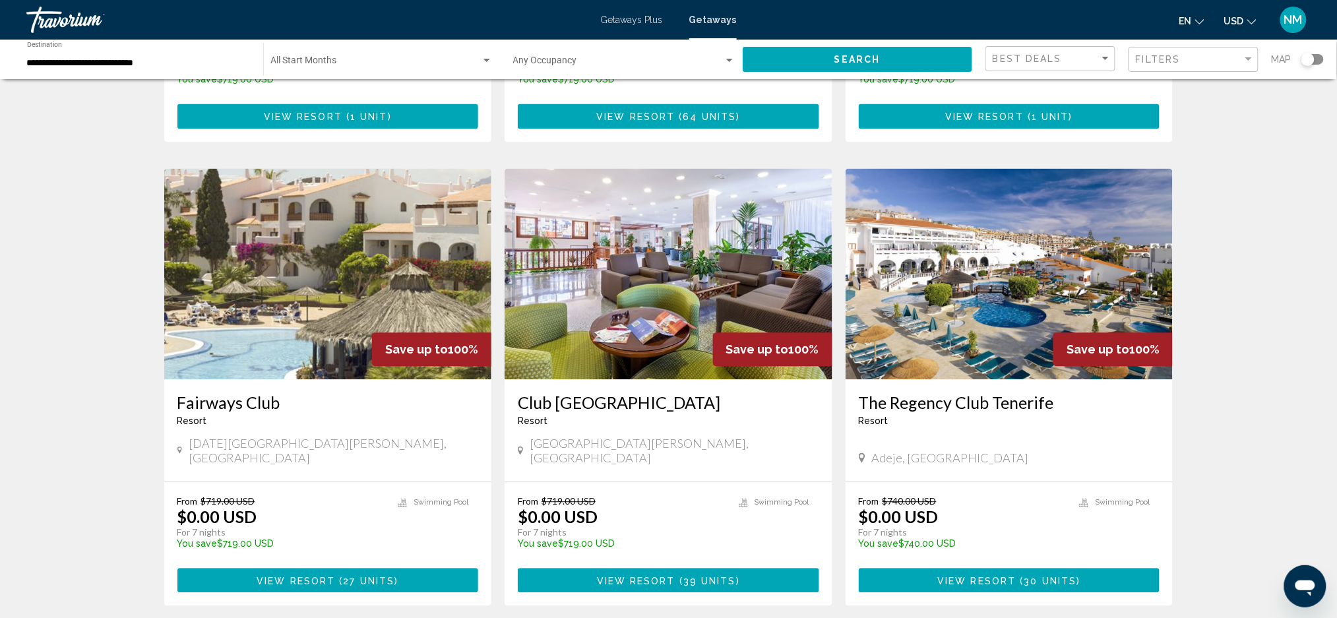
click at [596, 272] on img "Main content" at bounding box center [669, 274] width 328 height 211
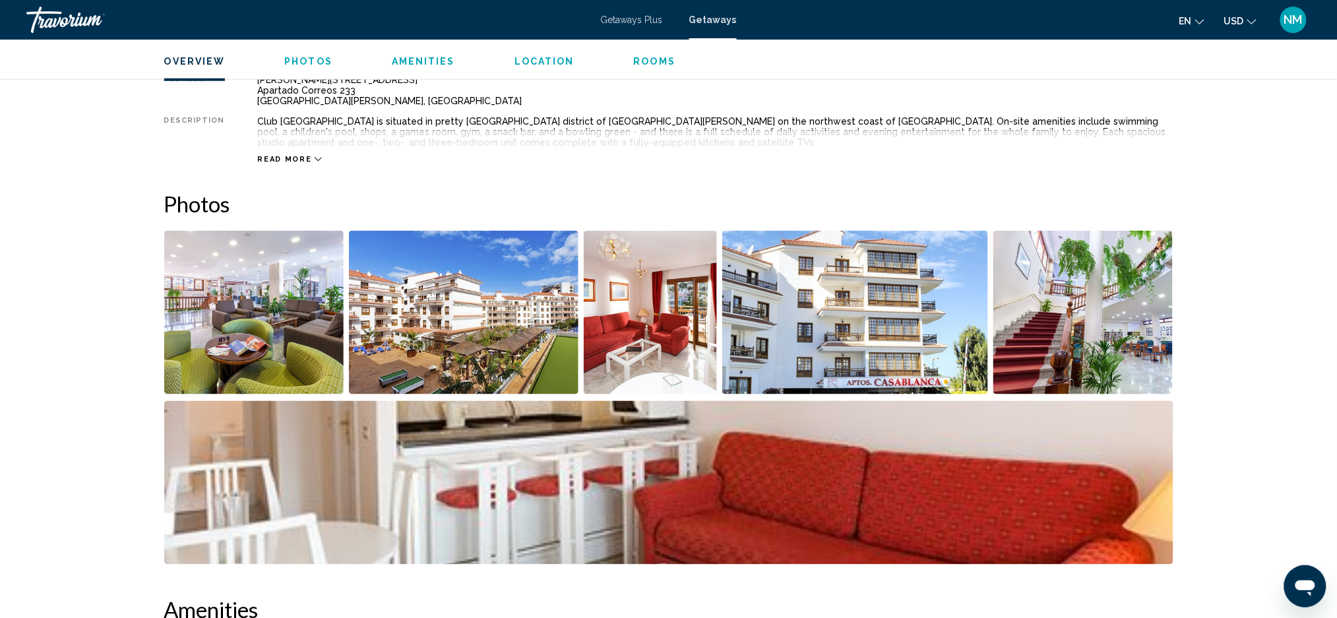
scroll to position [495, 0]
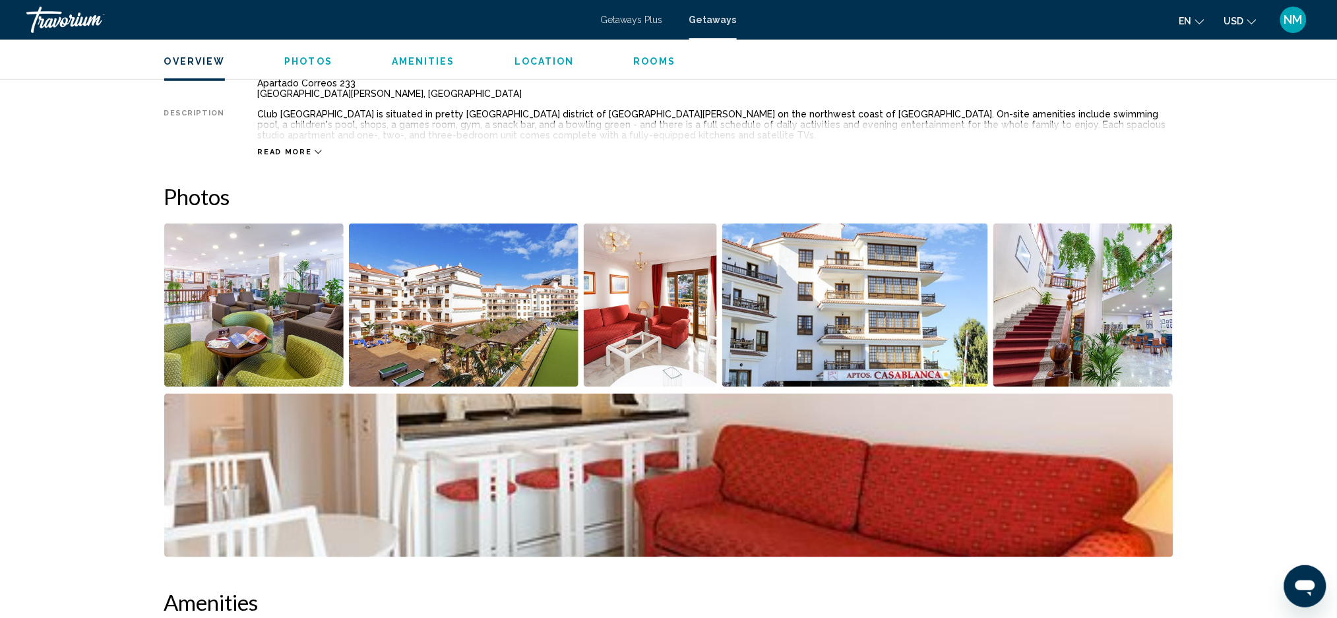
click at [561, 272] on img "Open full-screen image slider" at bounding box center [464, 306] width 230 height 164
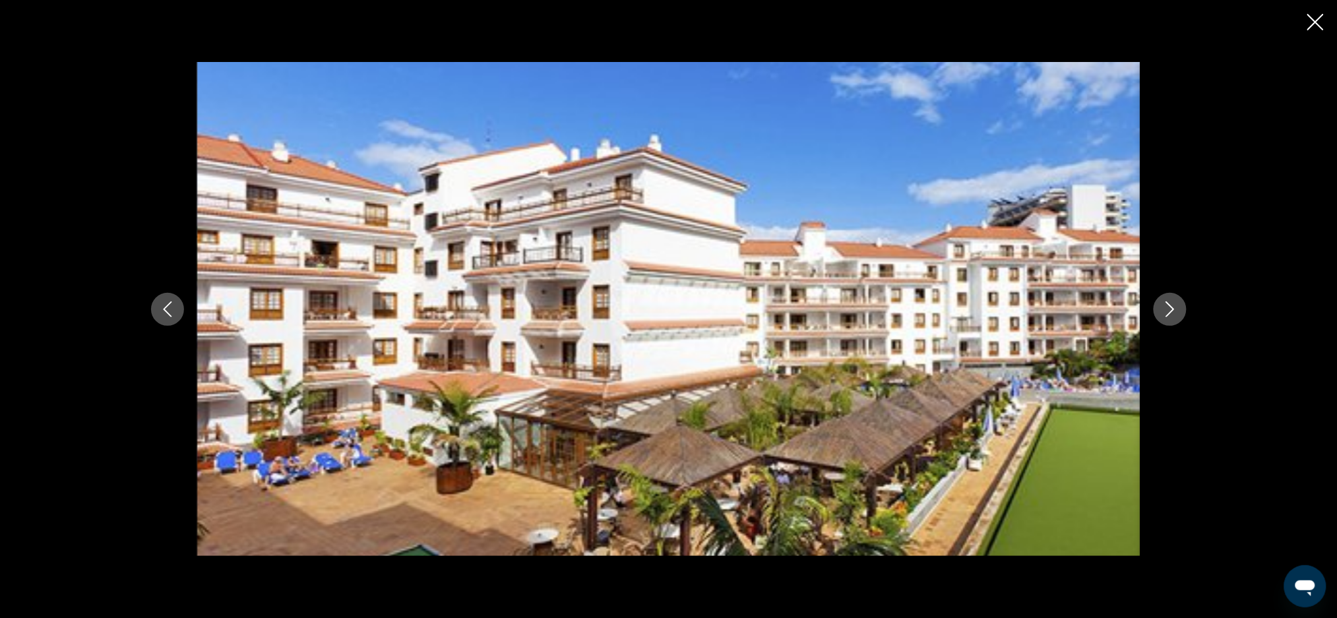
click at [1157, 322] on div "Main content" at bounding box center [669, 309] width 1062 height 495
click at [1159, 312] on button "Next image" at bounding box center [1170, 309] width 33 height 33
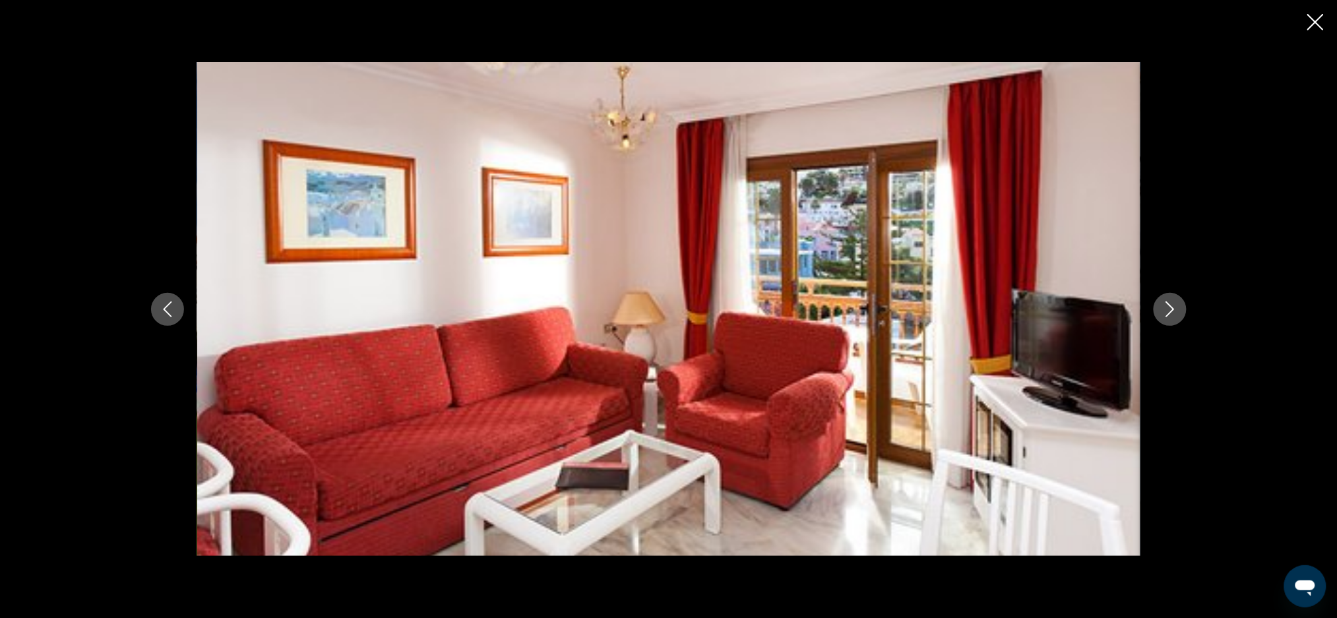
click at [1159, 312] on button "Next image" at bounding box center [1170, 309] width 33 height 33
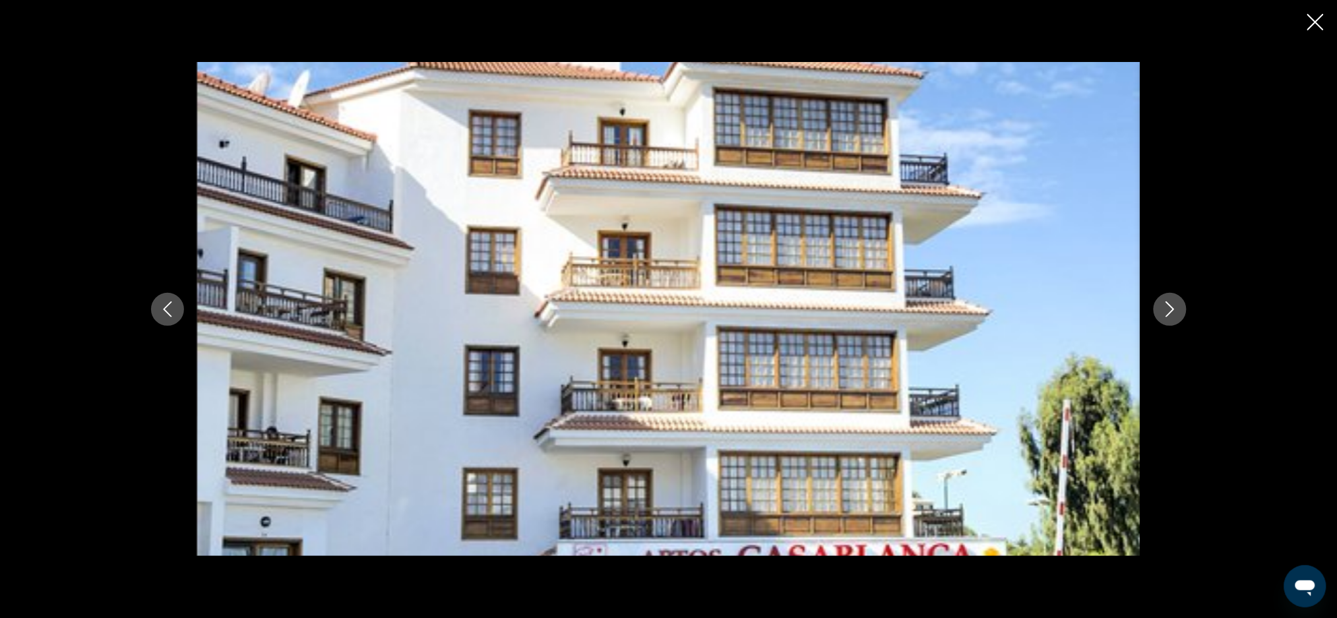
click at [1159, 312] on button "Next image" at bounding box center [1170, 309] width 33 height 33
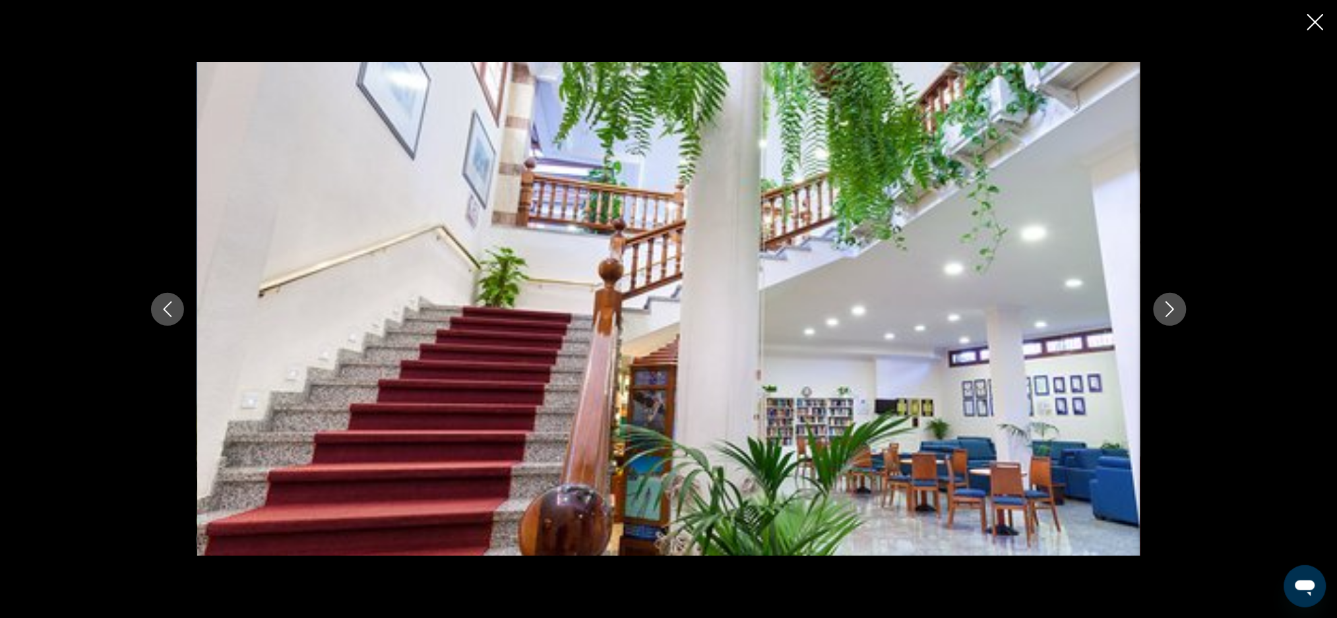
click at [1159, 312] on button "Next image" at bounding box center [1170, 309] width 33 height 33
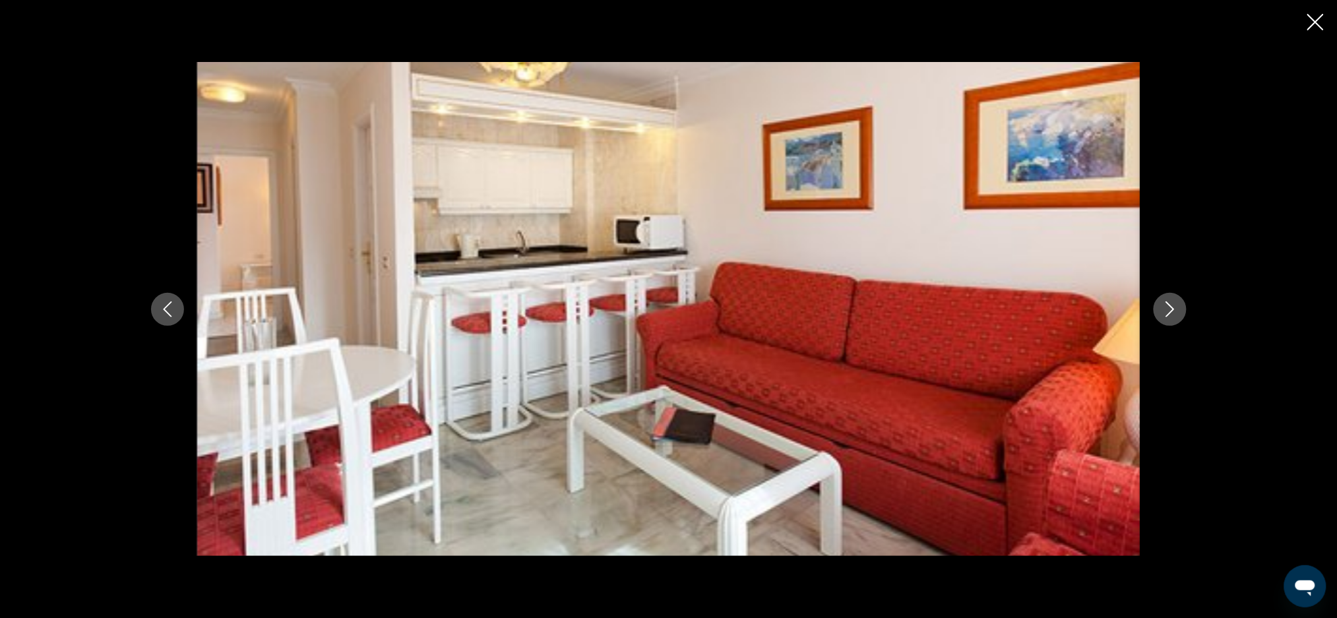
click at [1159, 312] on button "Next image" at bounding box center [1170, 309] width 33 height 33
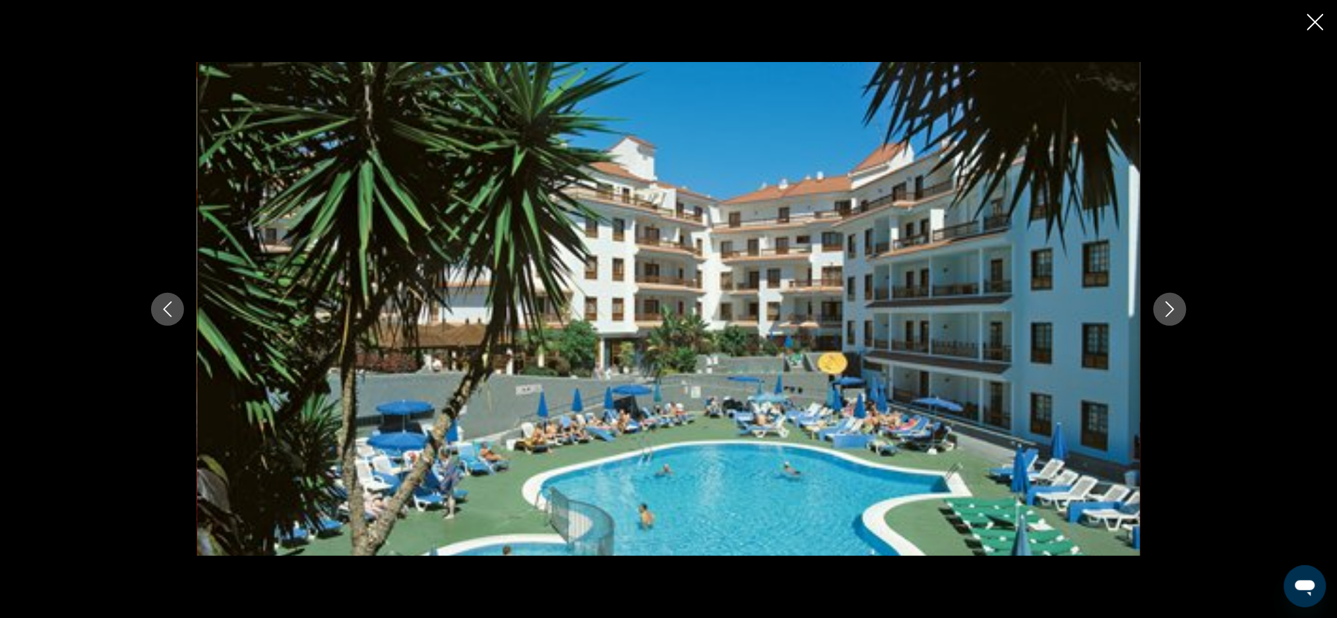
click at [1159, 312] on button "Next image" at bounding box center [1170, 309] width 33 height 33
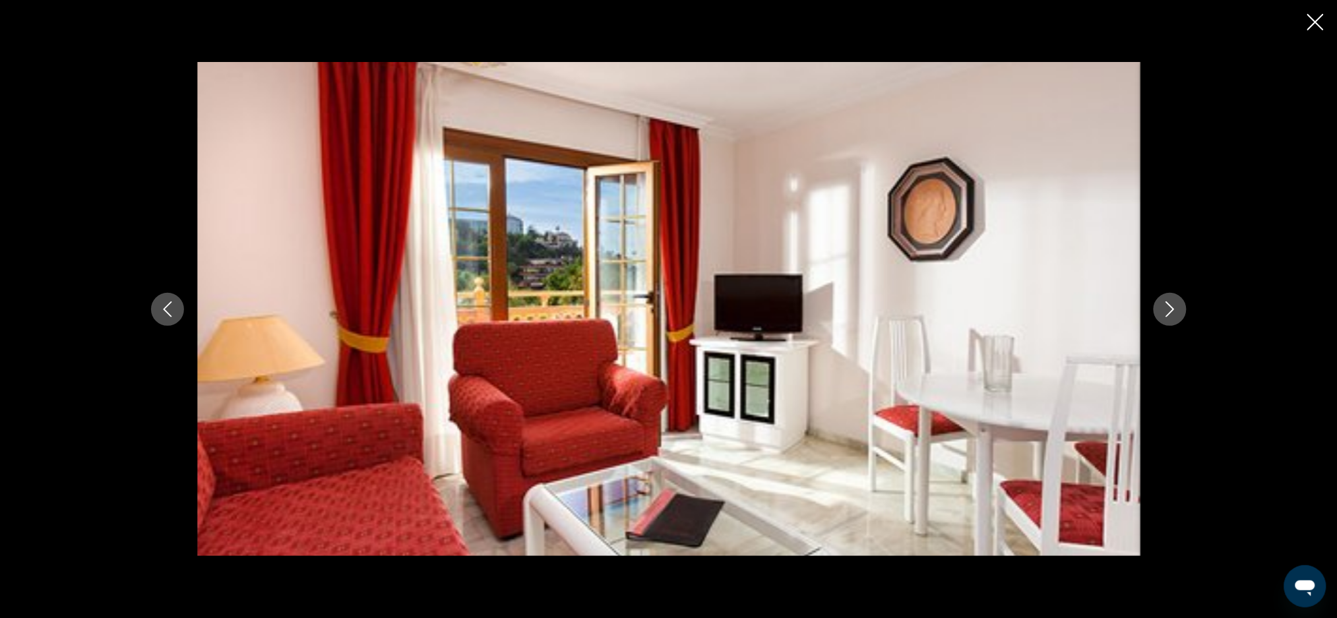
click at [1159, 312] on button "Next image" at bounding box center [1170, 309] width 33 height 33
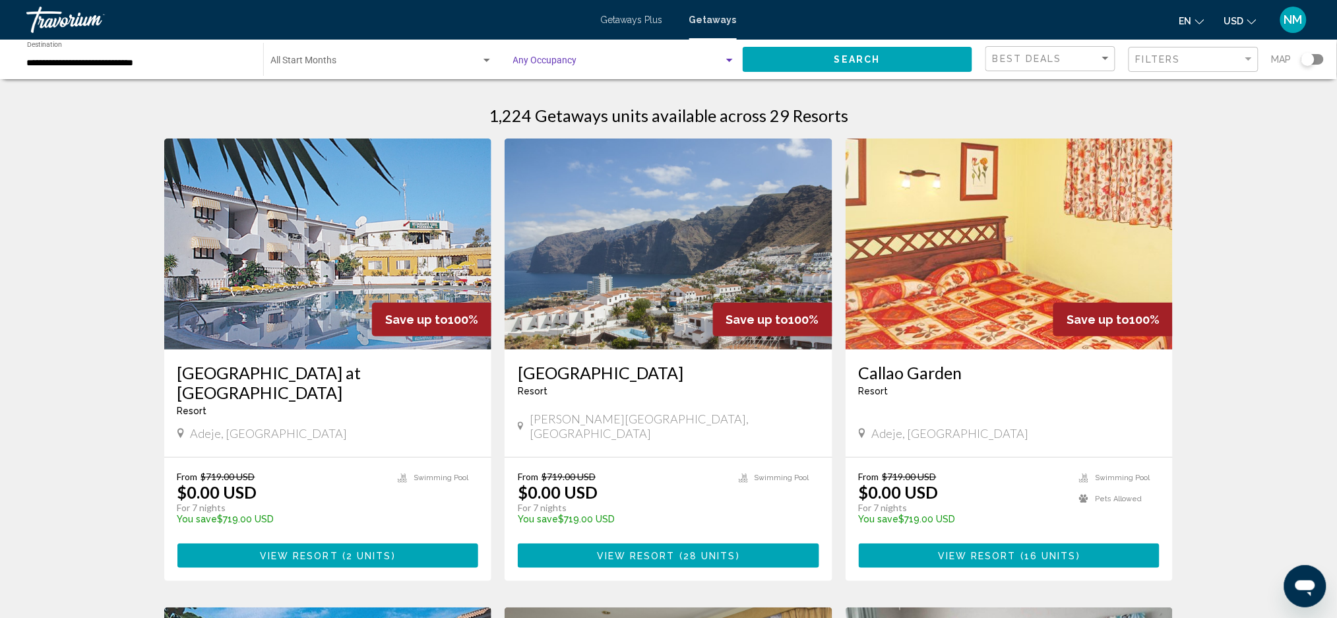
click at [729, 63] on div "Search widget" at bounding box center [729, 60] width 12 height 11
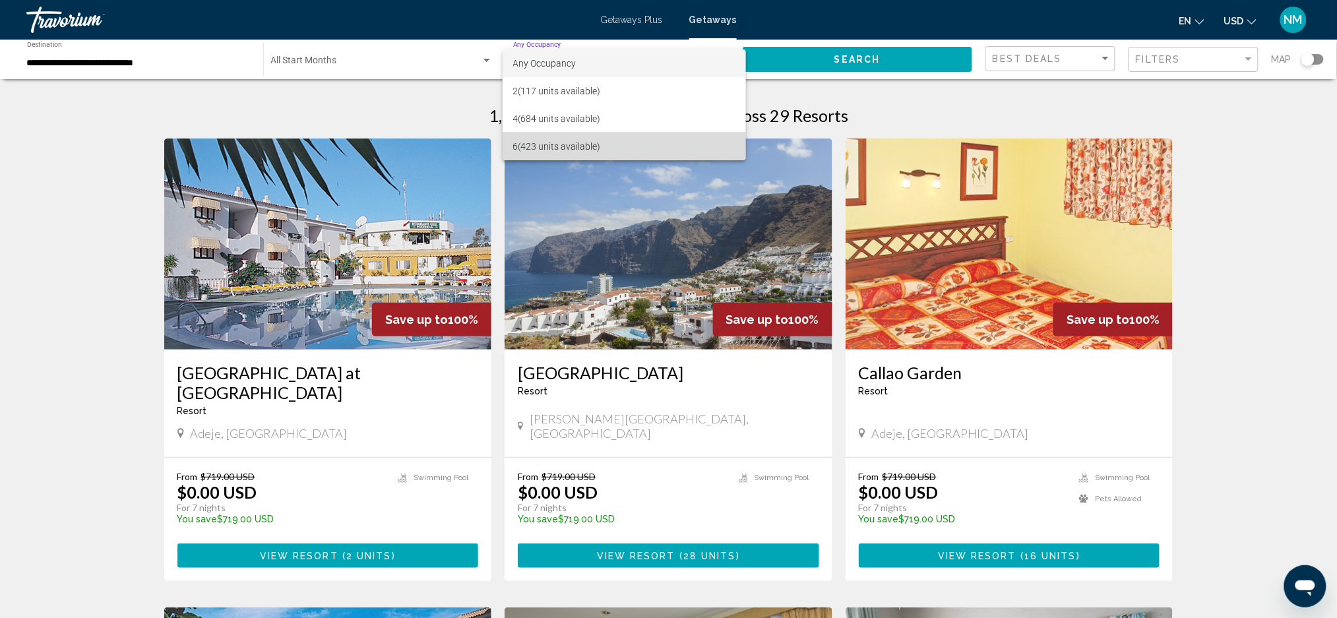
click at [557, 142] on span "6 (423 units available)" at bounding box center [624, 147] width 223 height 28
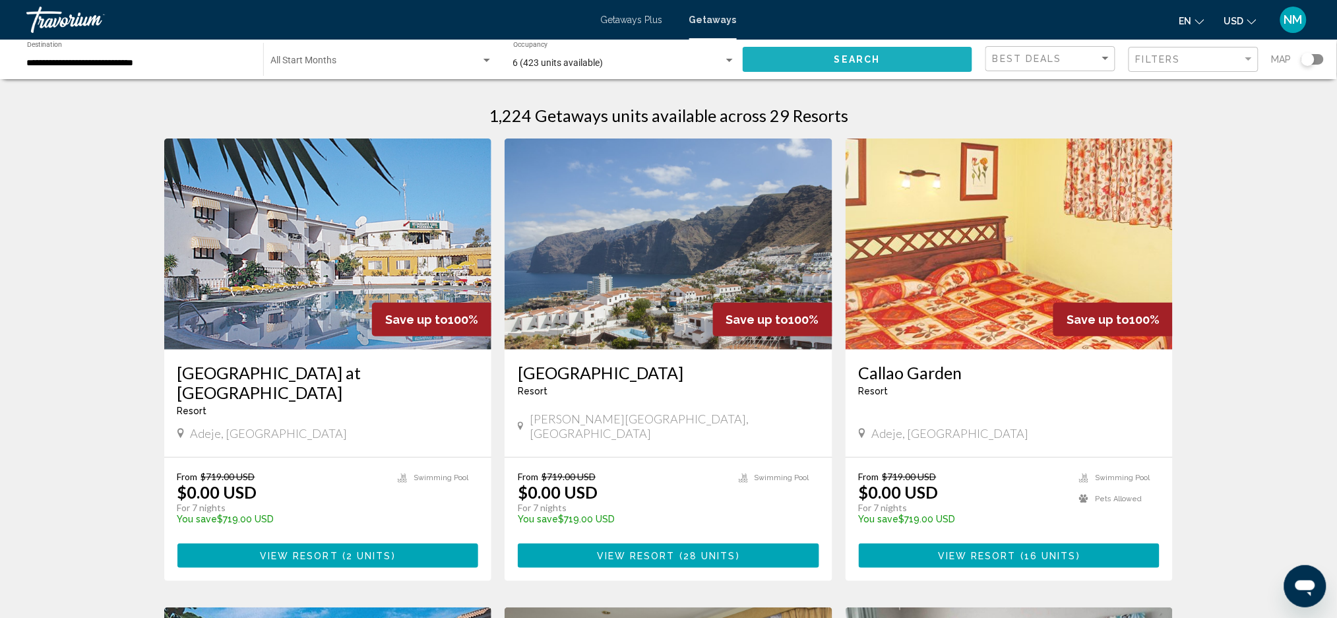
click at [818, 56] on button "Search" at bounding box center [858, 59] width 230 height 24
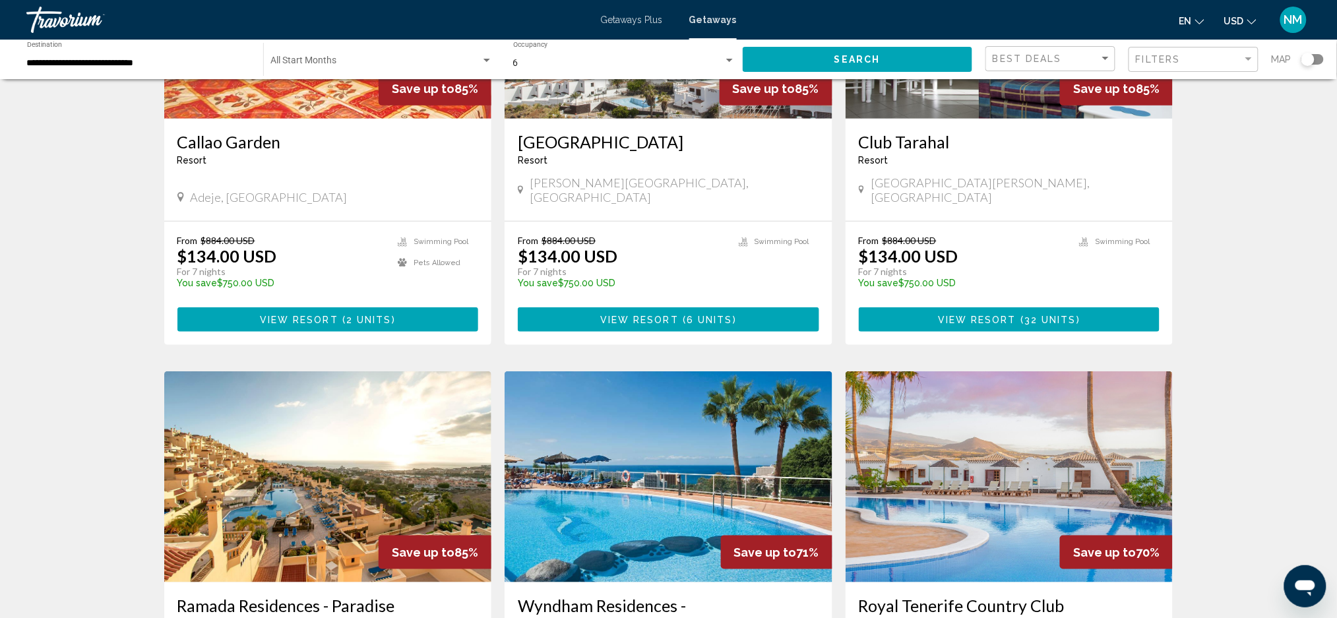
scroll to position [235, 0]
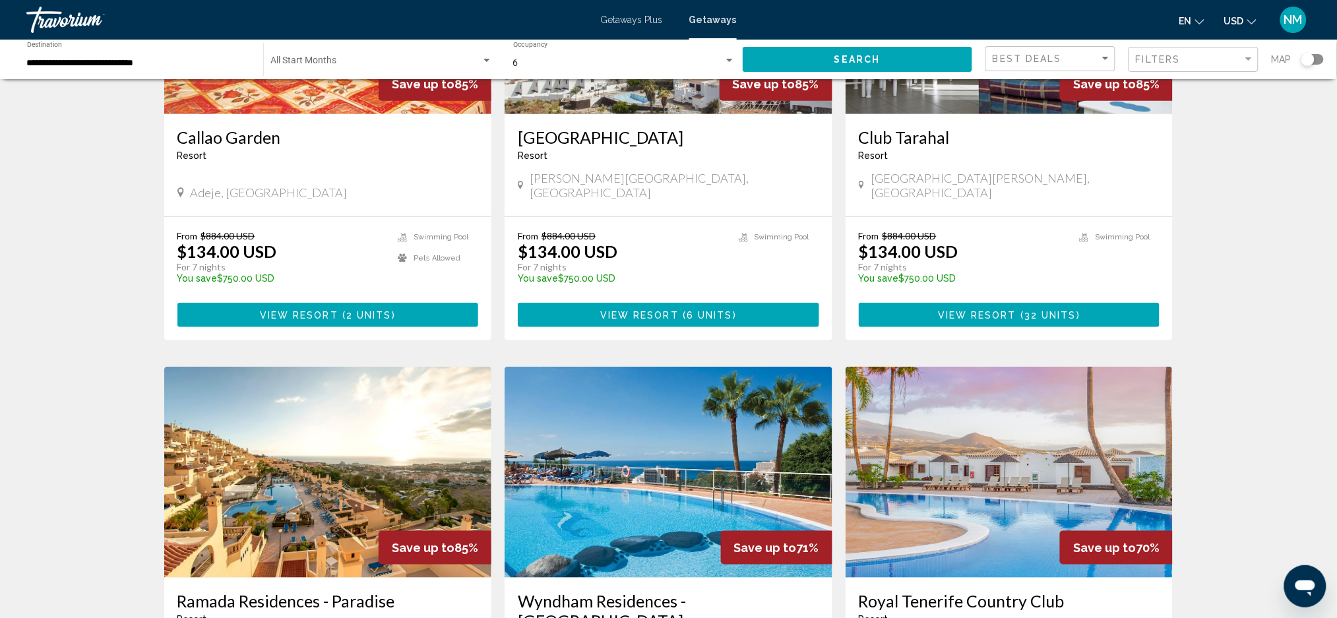
click at [387, 494] on img "Main content" at bounding box center [328, 472] width 328 height 211
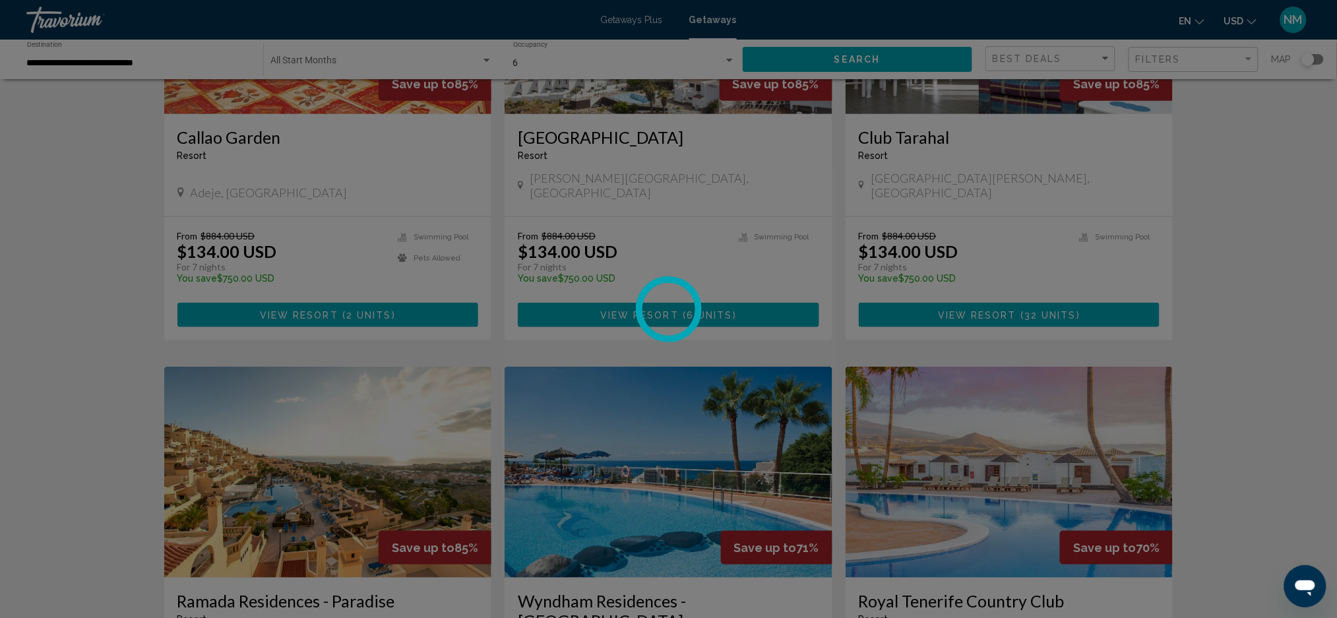
click at [387, 383] on div "**********" at bounding box center [668, 74] width 1337 height 618
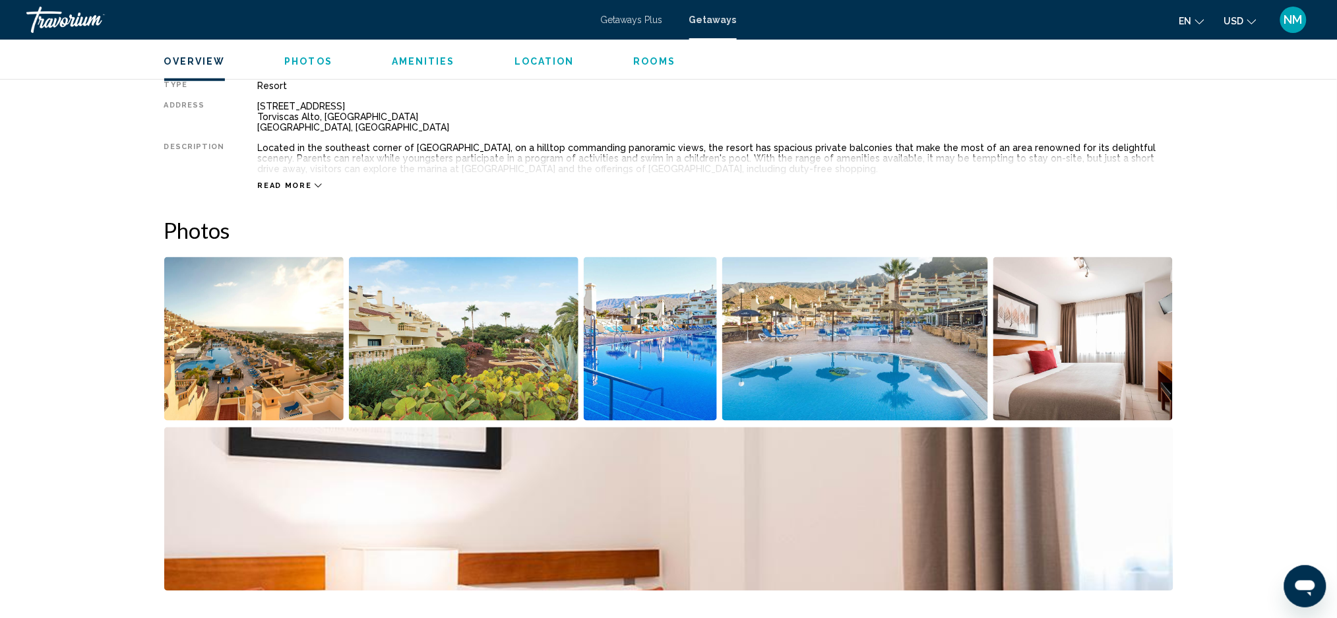
scroll to position [483, 0]
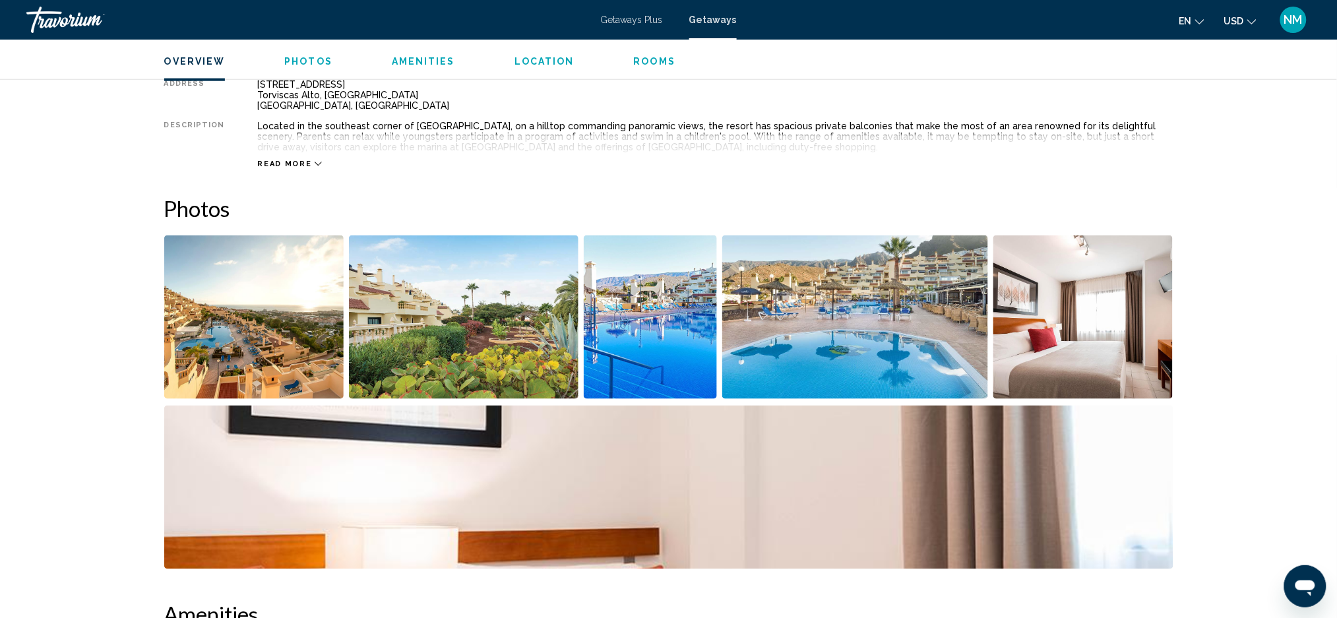
click at [288, 331] on img "Open full-screen image slider" at bounding box center [254, 317] width 180 height 164
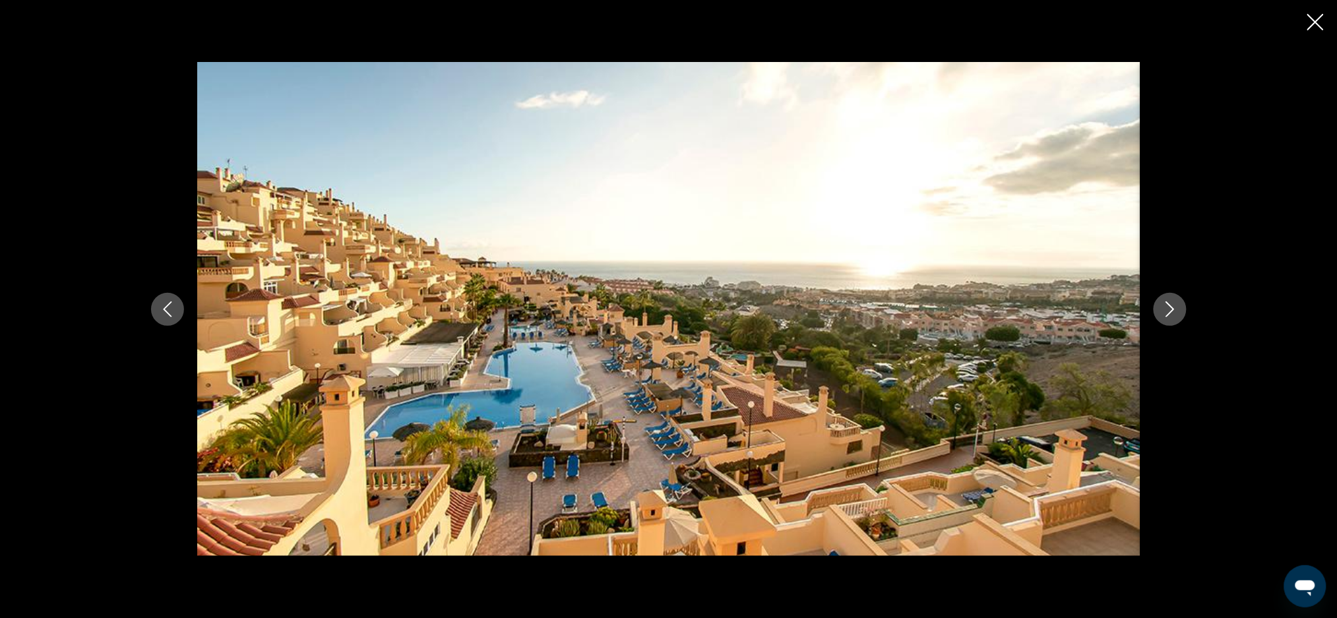
click at [1175, 317] on button "Next image" at bounding box center [1170, 309] width 33 height 33
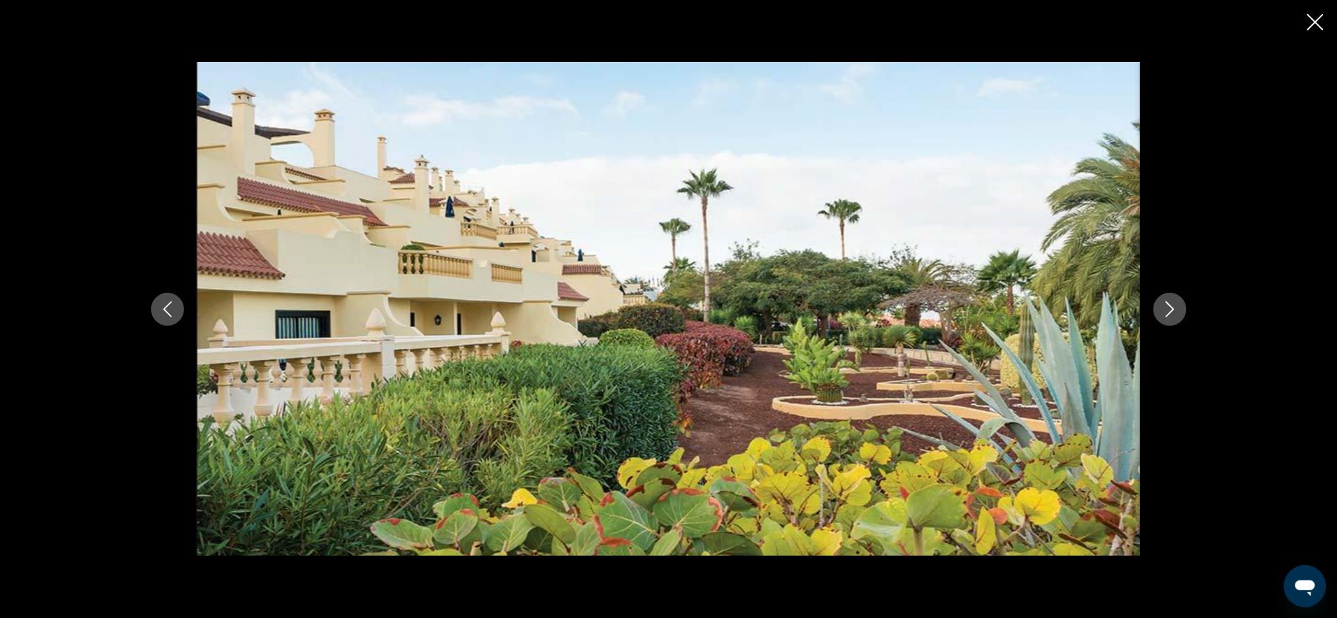
click at [1175, 317] on button "Next image" at bounding box center [1170, 309] width 33 height 33
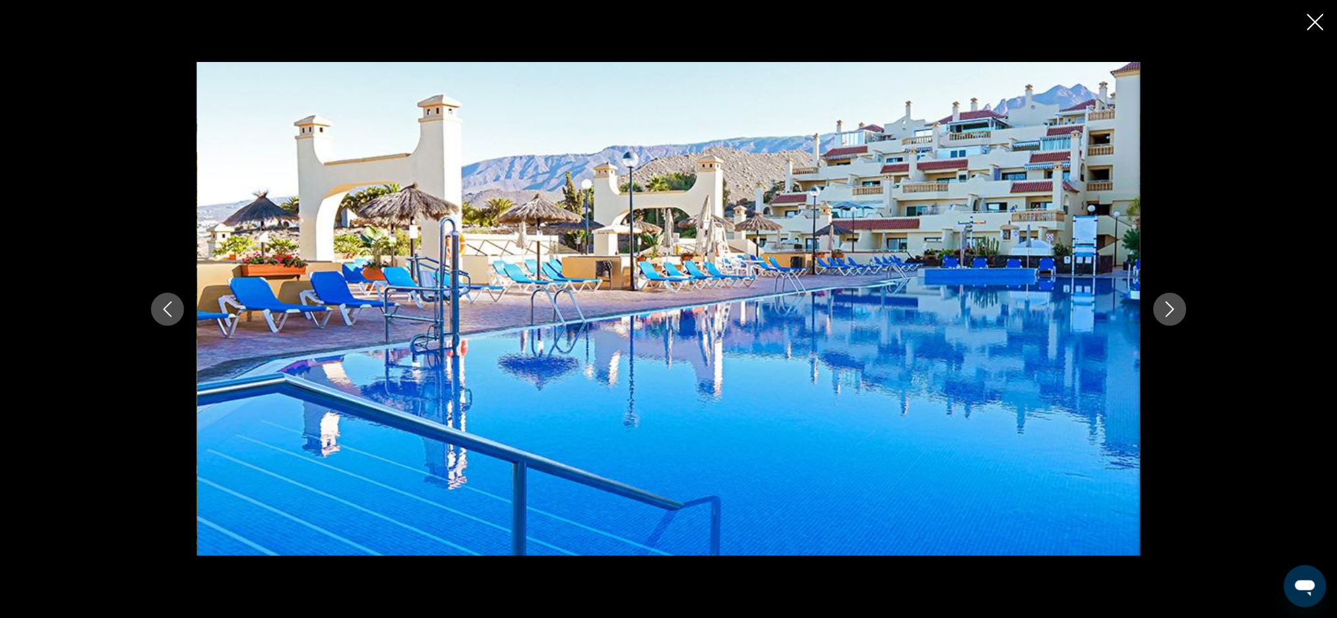
click at [1175, 317] on button "Next image" at bounding box center [1170, 309] width 33 height 33
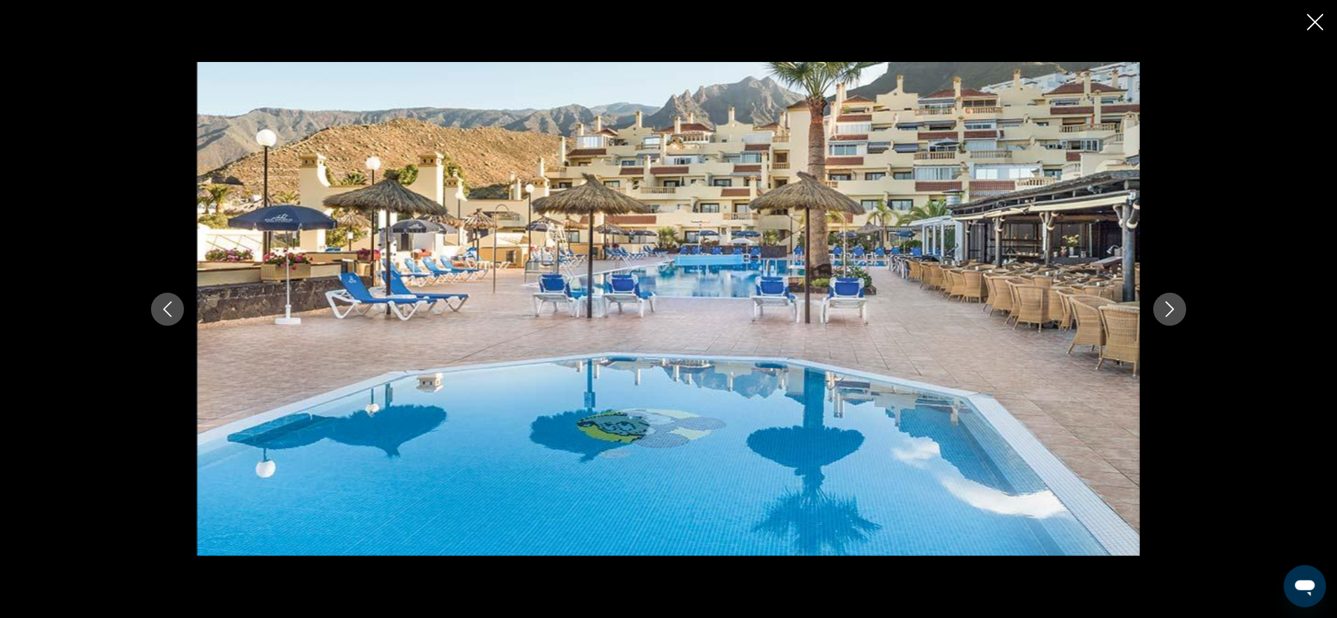
click at [1175, 317] on button "Next image" at bounding box center [1170, 309] width 33 height 33
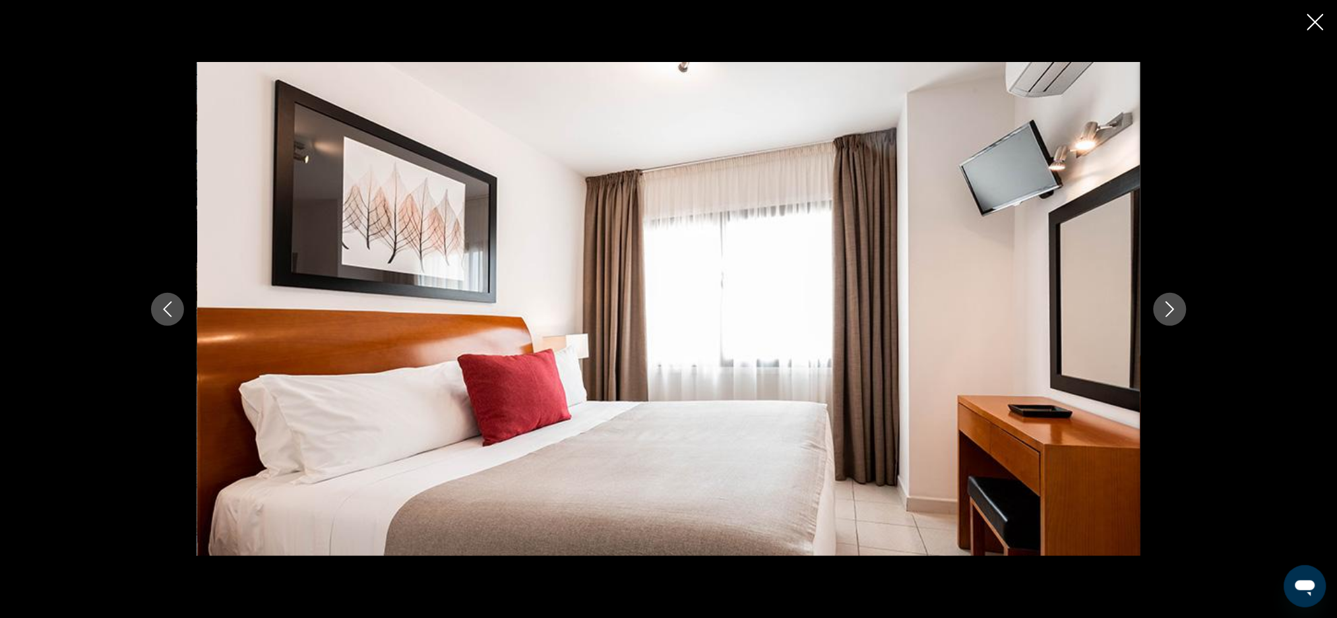
click at [1175, 317] on button "Next image" at bounding box center [1170, 309] width 33 height 33
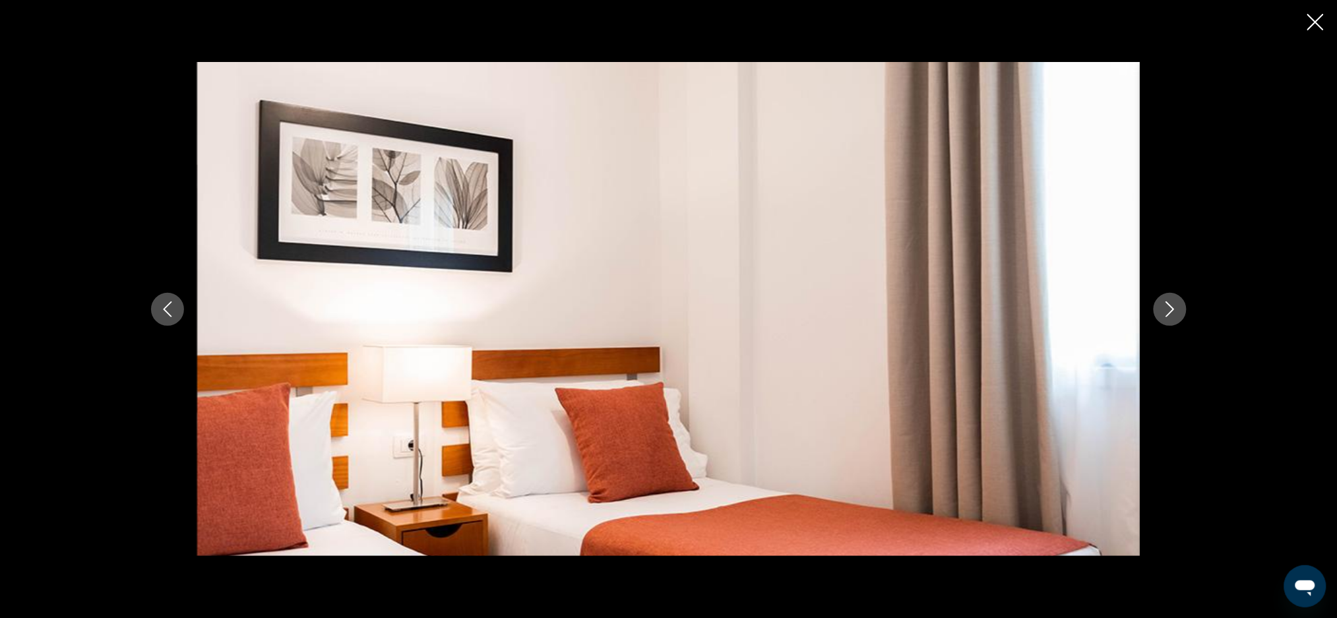
click at [1175, 317] on button "Next image" at bounding box center [1170, 309] width 33 height 33
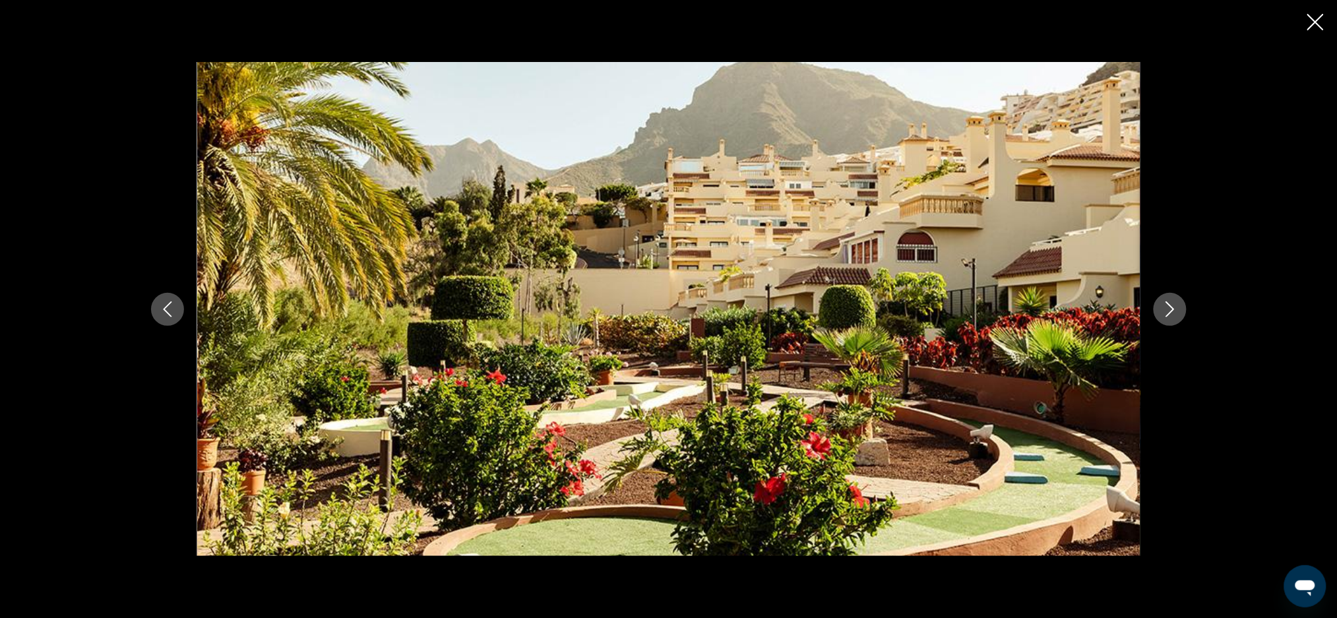
click at [1175, 317] on button "Next image" at bounding box center [1170, 309] width 33 height 33
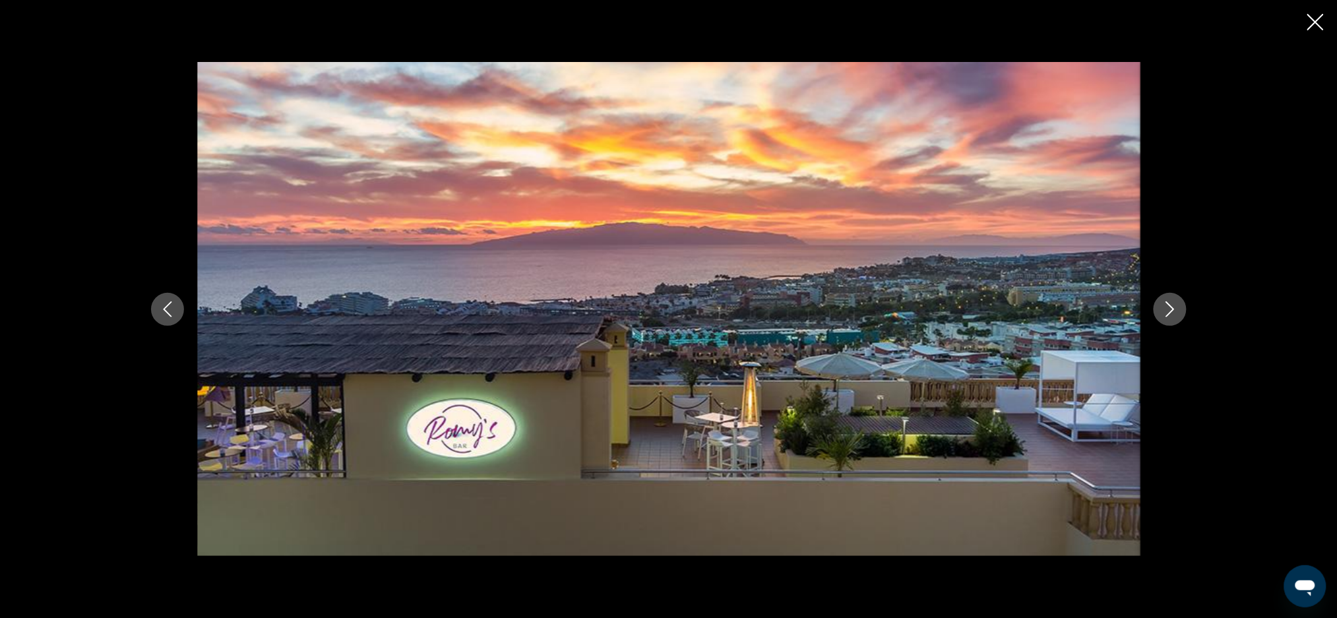
click at [1175, 317] on button "Next image" at bounding box center [1170, 309] width 33 height 33
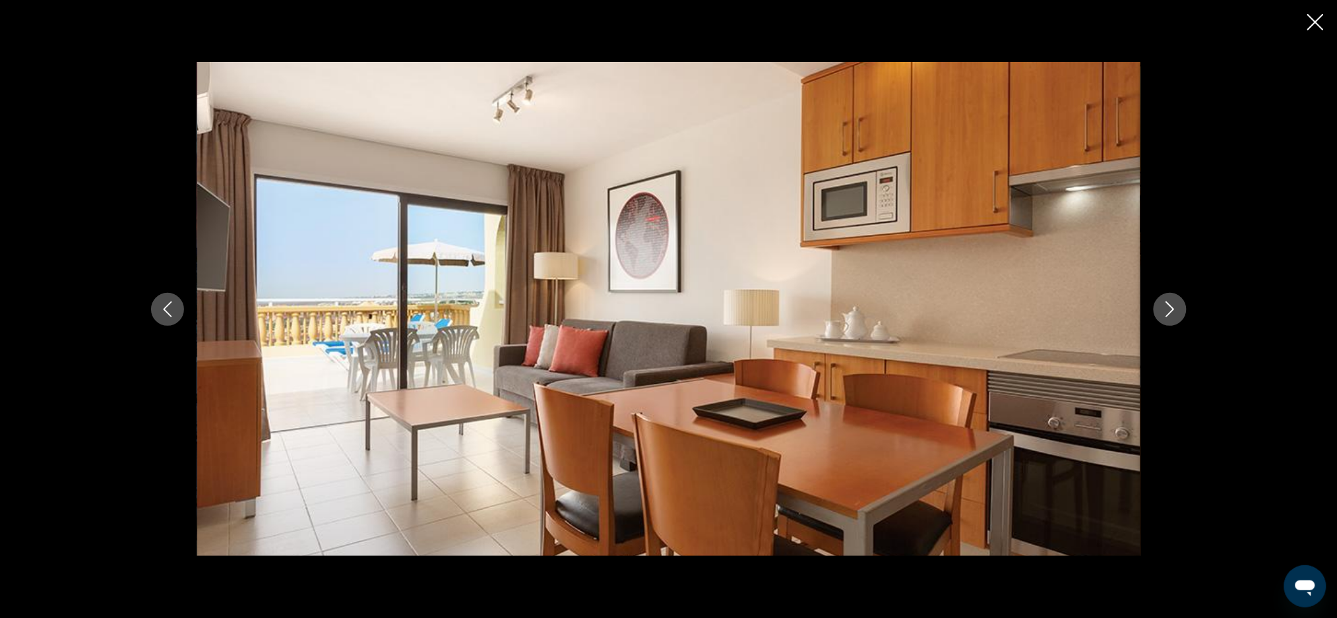
click at [1175, 317] on button "Next image" at bounding box center [1170, 309] width 33 height 33
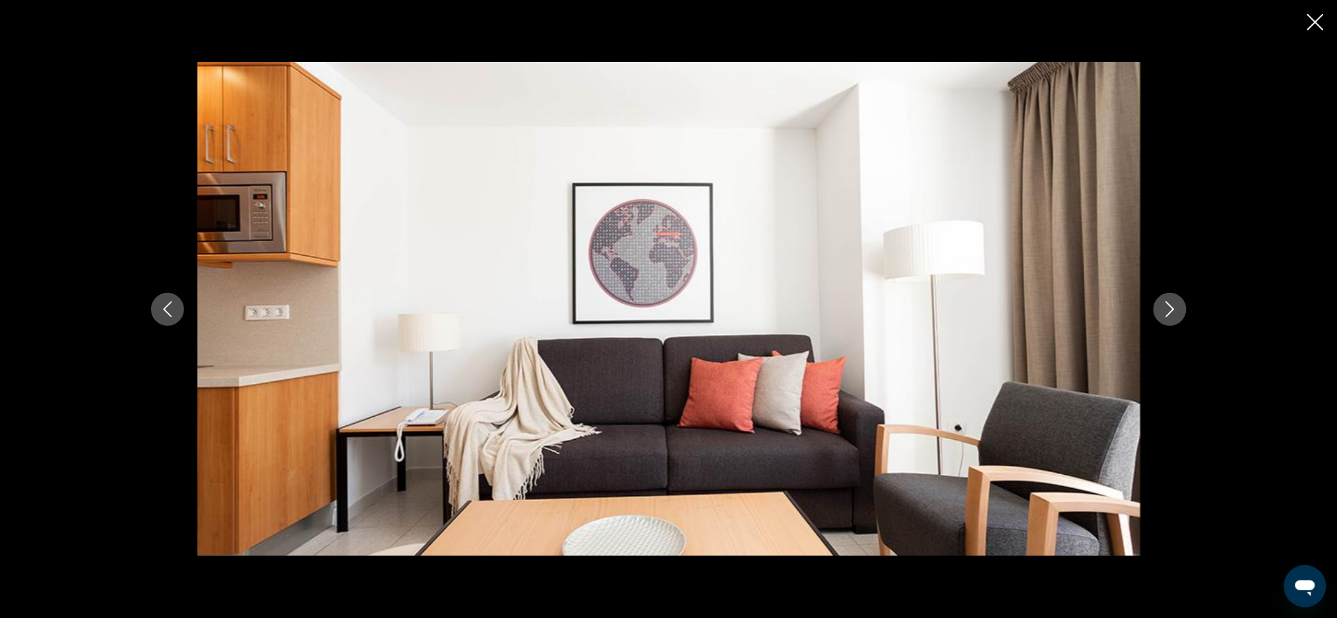
click at [1175, 317] on button "Next image" at bounding box center [1170, 309] width 33 height 33
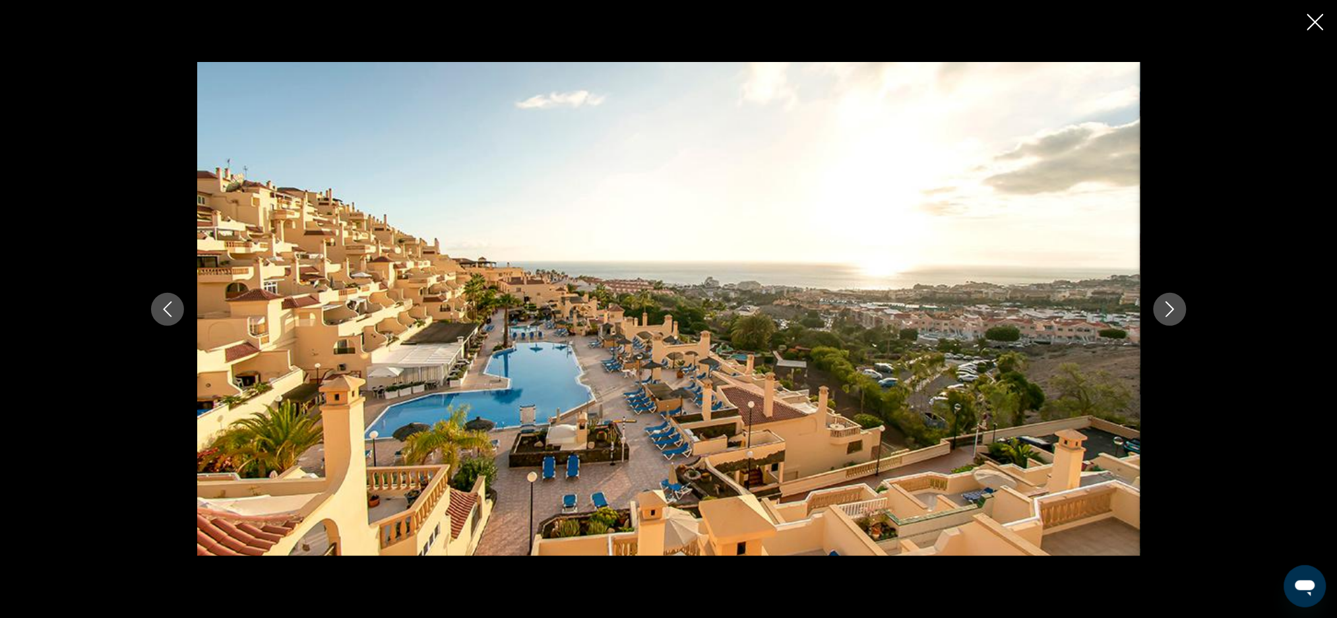
click at [1175, 317] on button "Next image" at bounding box center [1170, 309] width 33 height 33
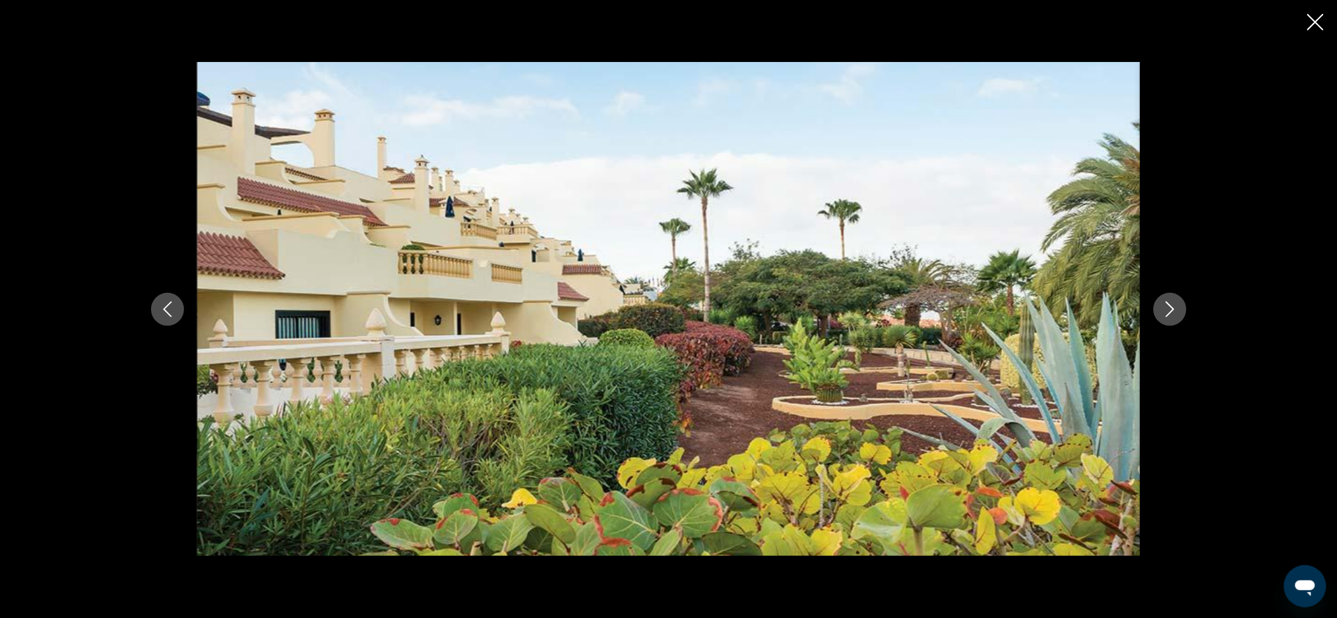
click at [1175, 317] on button "Next image" at bounding box center [1170, 309] width 33 height 33
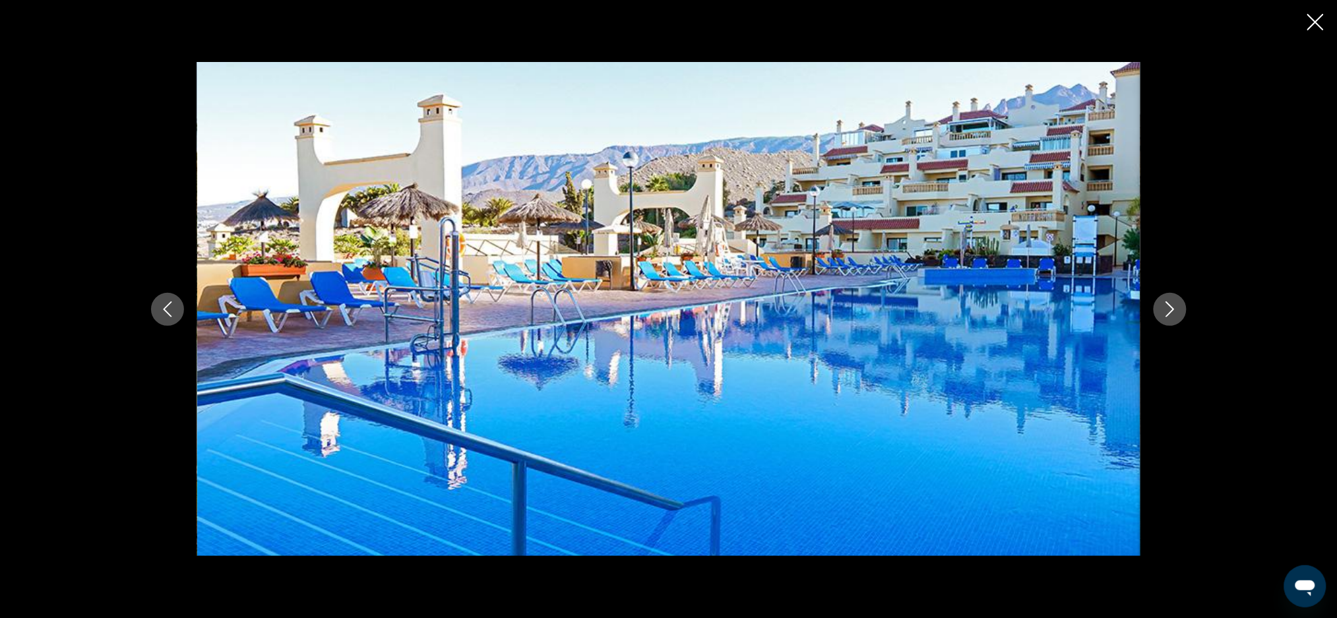
click at [1175, 317] on button "Next image" at bounding box center [1170, 309] width 33 height 33
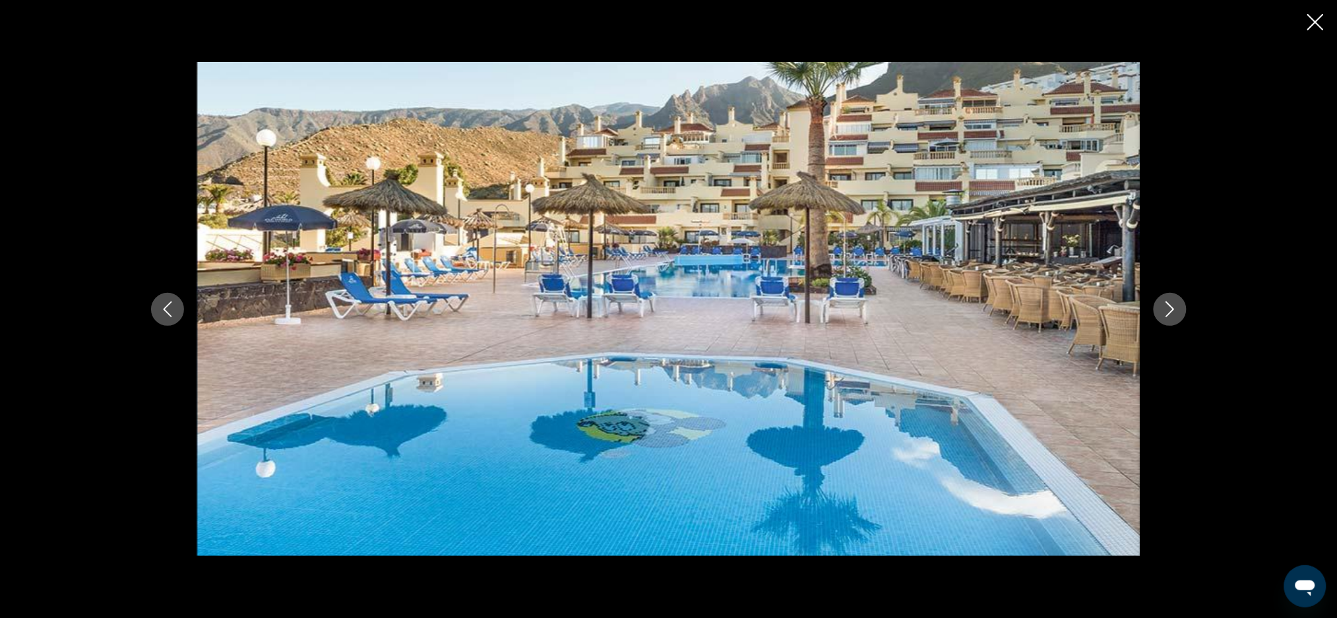
click at [1175, 317] on button "Next image" at bounding box center [1170, 309] width 33 height 33
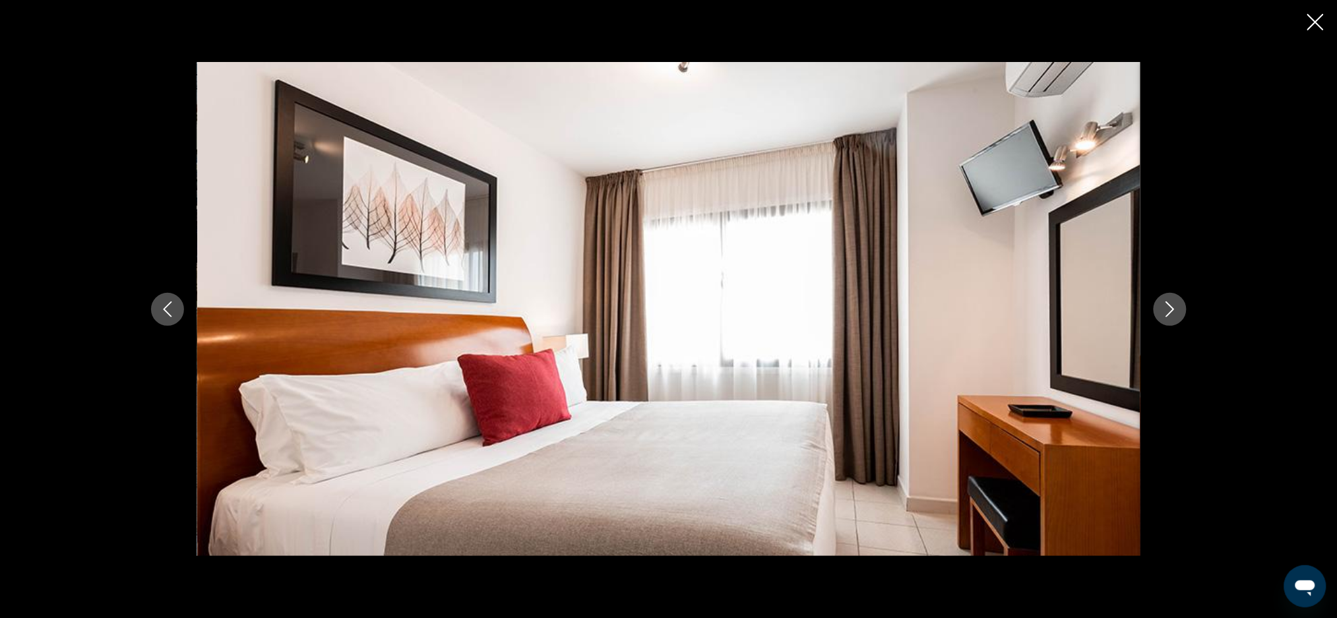
click at [1175, 317] on button "Next image" at bounding box center [1170, 309] width 33 height 33
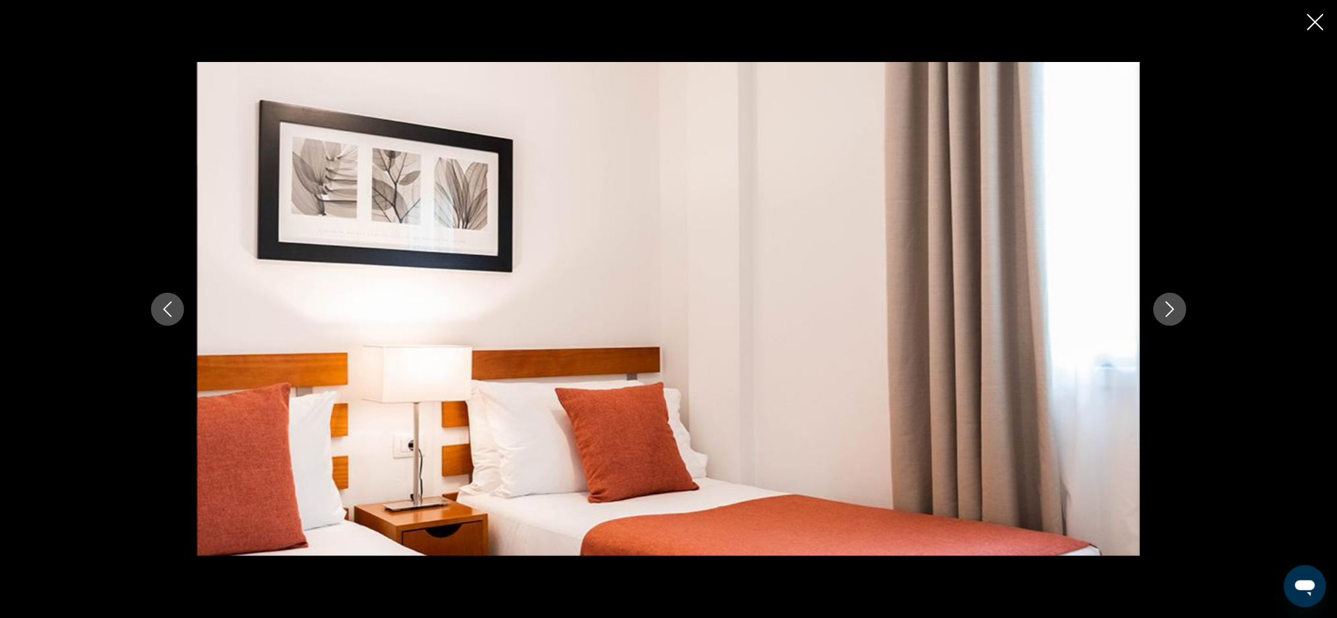
click at [1175, 317] on button "Next image" at bounding box center [1170, 309] width 33 height 33
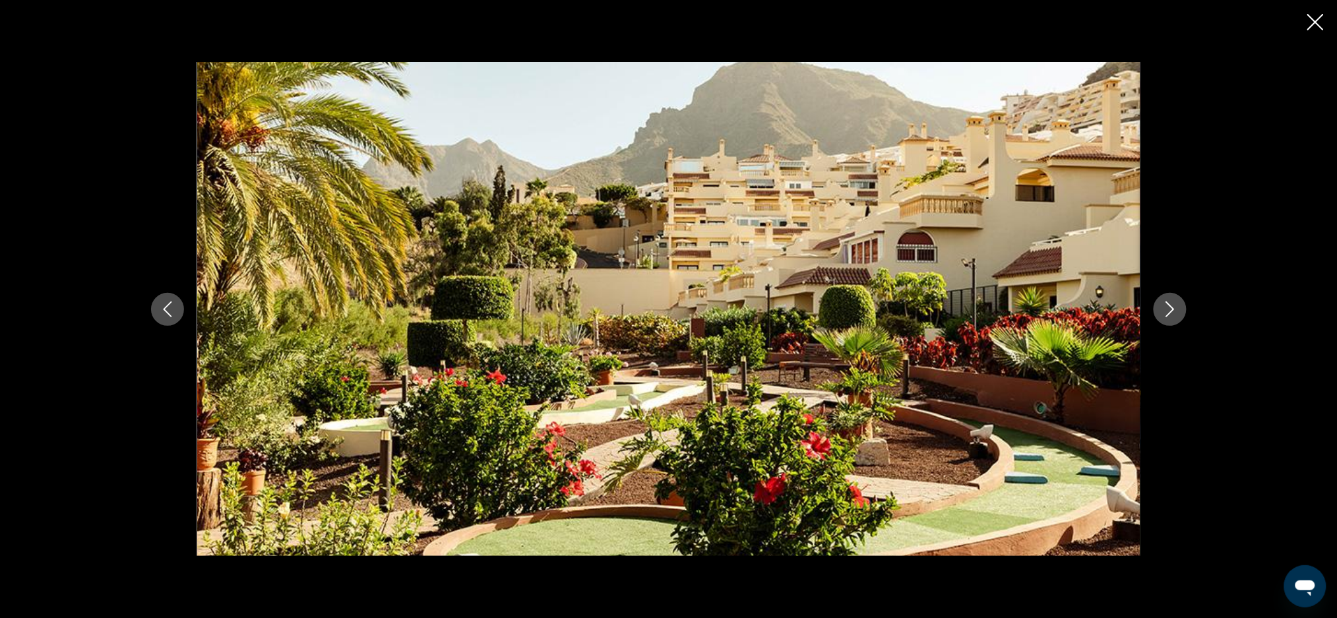
click at [1175, 317] on button "Next image" at bounding box center [1170, 309] width 33 height 33
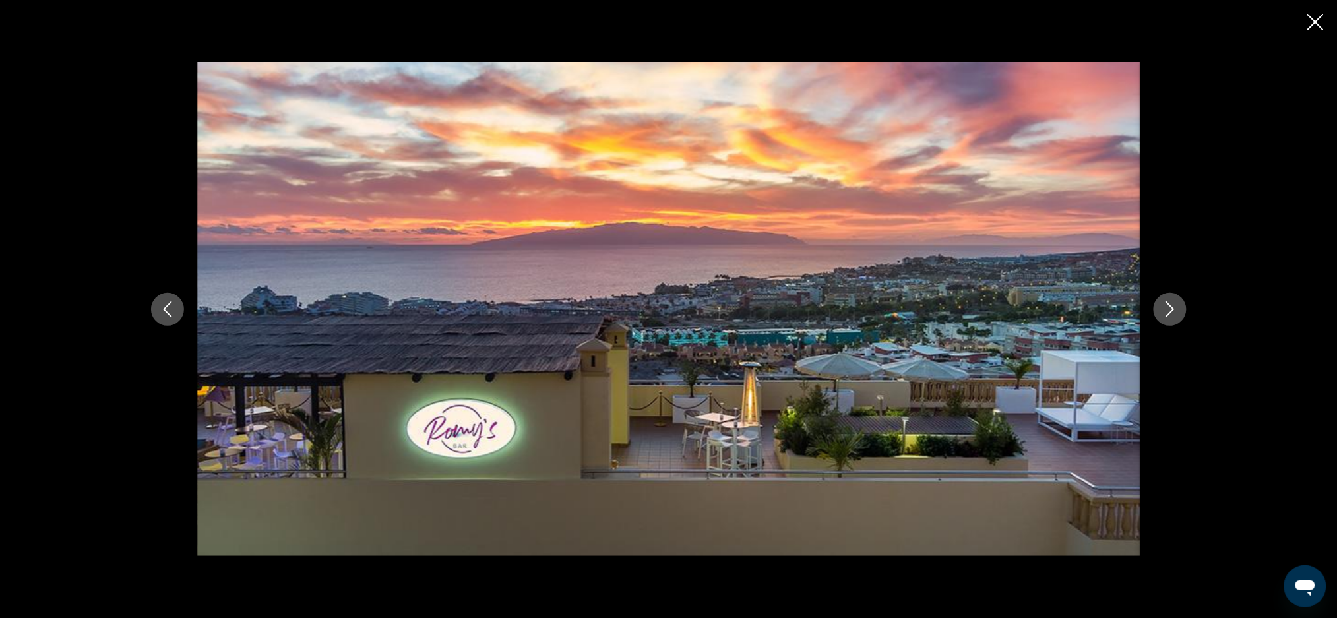
click at [1175, 317] on button "Next image" at bounding box center [1170, 309] width 33 height 33
